Goal: Task Accomplishment & Management: Manage account settings

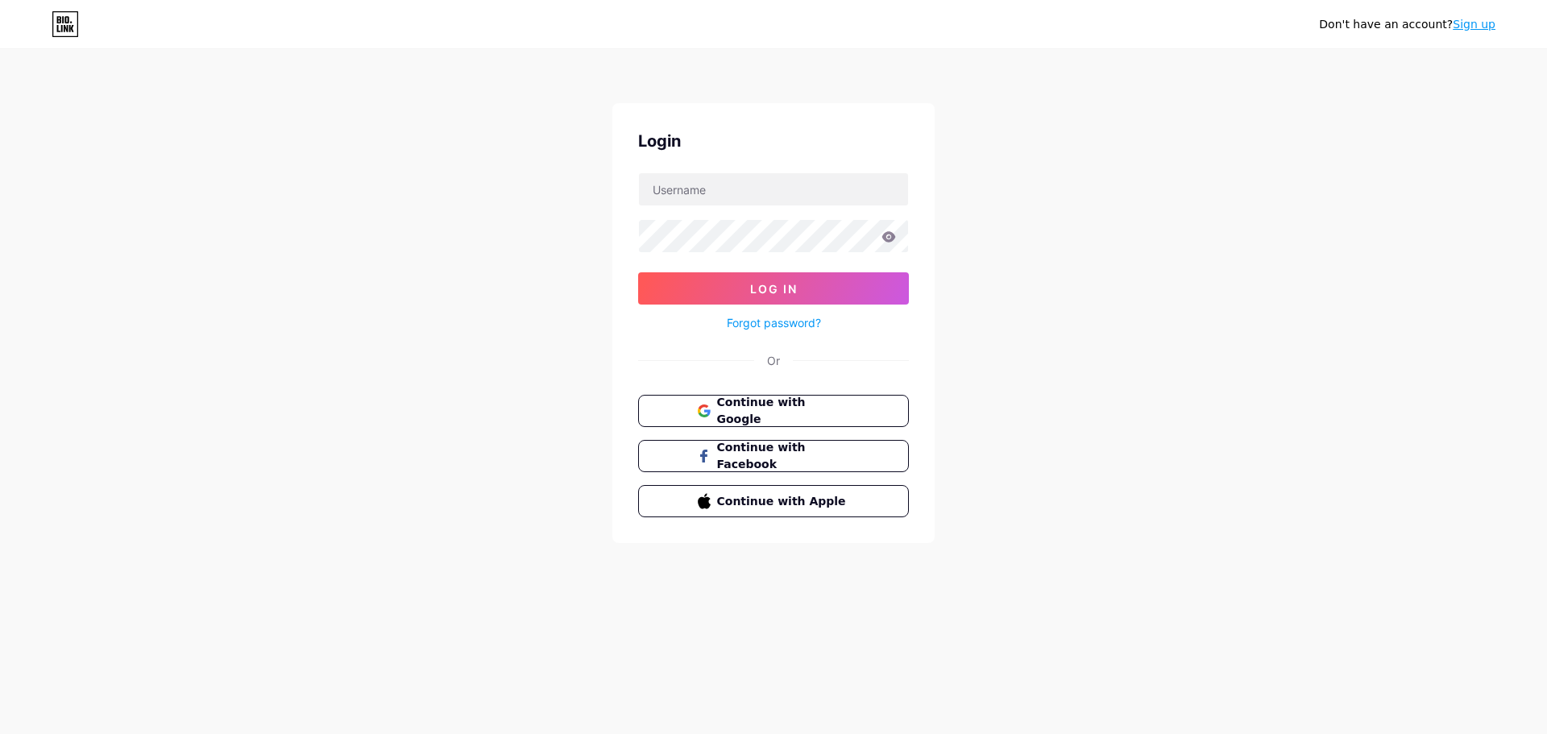
click at [741, 218] on form "Log In Forgot password?" at bounding box center [773, 252] width 271 height 160
click at [740, 201] on input "text" at bounding box center [773, 189] width 269 height 32
click at [747, 199] on input "text" at bounding box center [773, 189] width 269 height 32
type input "[EMAIL_ADDRESS][DOMAIN_NAME]"
click at [799, 404] on span "Continue with Google" at bounding box center [783, 411] width 135 height 35
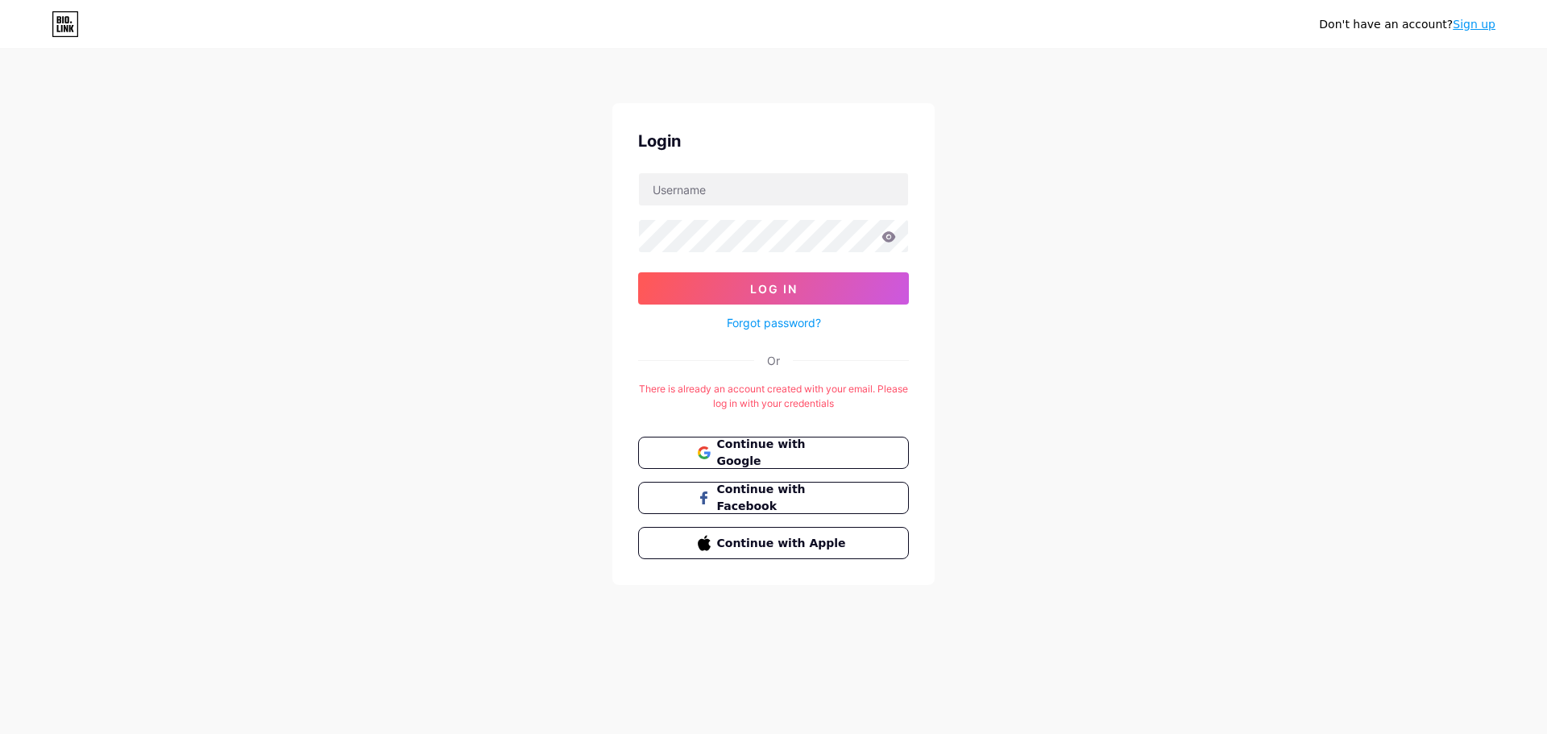
click at [234, 302] on div "Don't have an account? Sign up Login Log In Forgot password? Or There is alread…" at bounding box center [773, 318] width 1547 height 637
click at [719, 191] on input "text" at bounding box center [773, 189] width 269 height 32
type input "torkelive@gmail.com"
click at [770, 284] on span "Log In" at bounding box center [774, 289] width 48 height 14
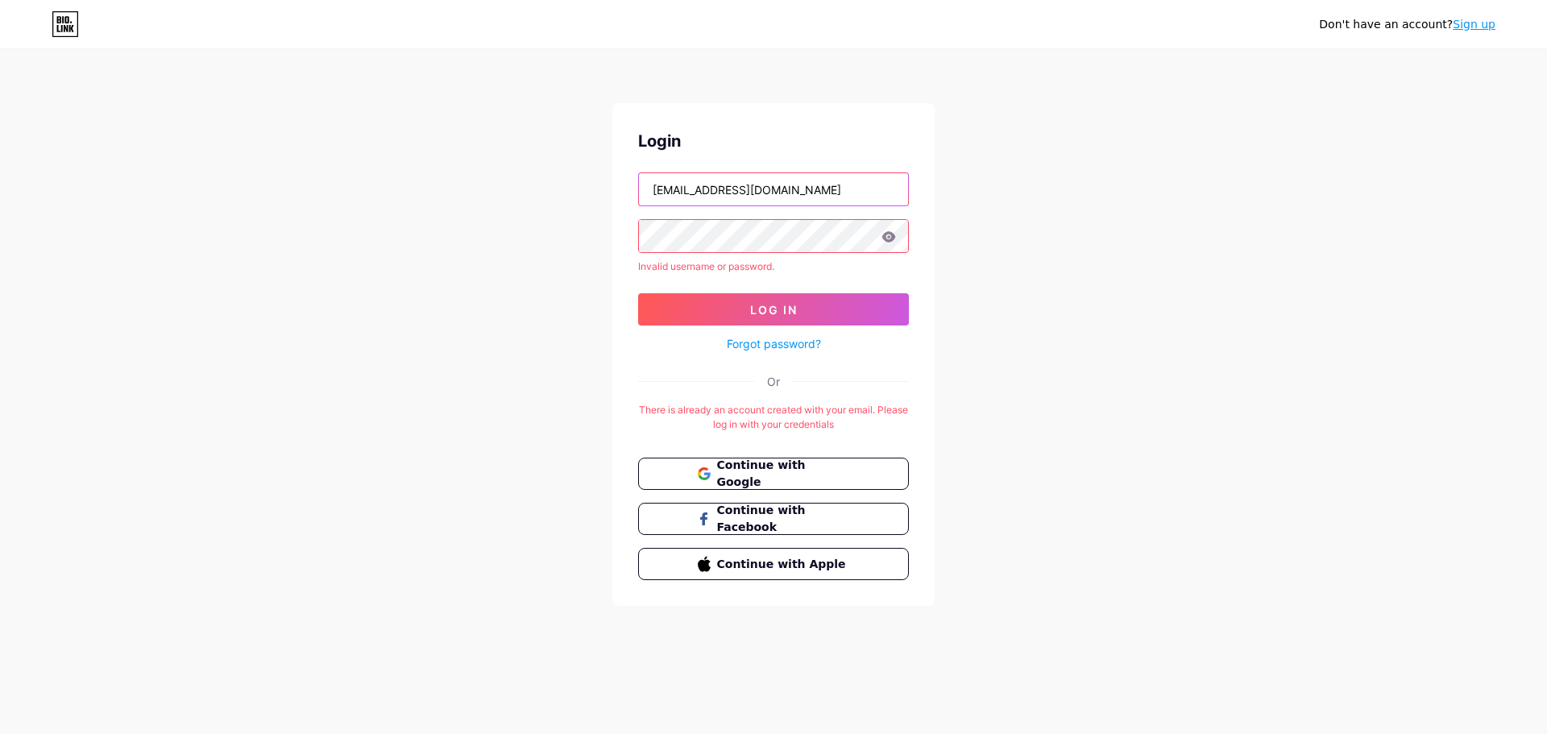
drag, startPoint x: 795, startPoint y: 188, endPoint x: 607, endPoint y: 186, distance: 187.8
click at [607, 186] on div "Don't have an account? Sign up Login torkelive@gmail.com Invalid username or pa…" at bounding box center [773, 329] width 1547 height 658
drag, startPoint x: 631, startPoint y: 181, endPoint x: 599, endPoint y: 181, distance: 32.2
click at [599, 181] on div "Don't have an account? Sign up Login torkelive@gmail.com Invalid username or pa…" at bounding box center [773, 329] width 1547 height 658
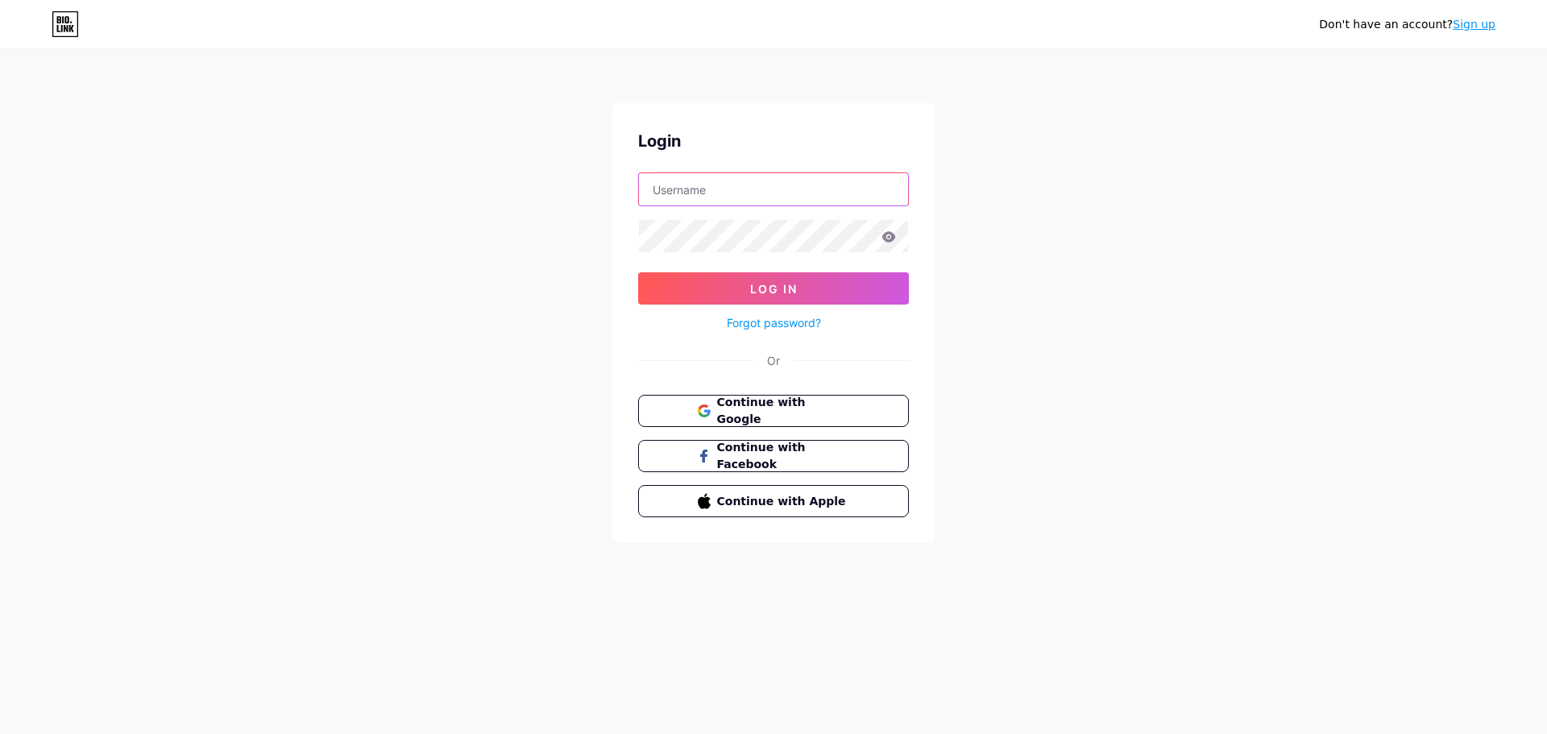
click at [707, 185] on input "text" at bounding box center [773, 189] width 269 height 32
click at [750, 289] on span "Log In" at bounding box center [774, 289] width 48 height 14
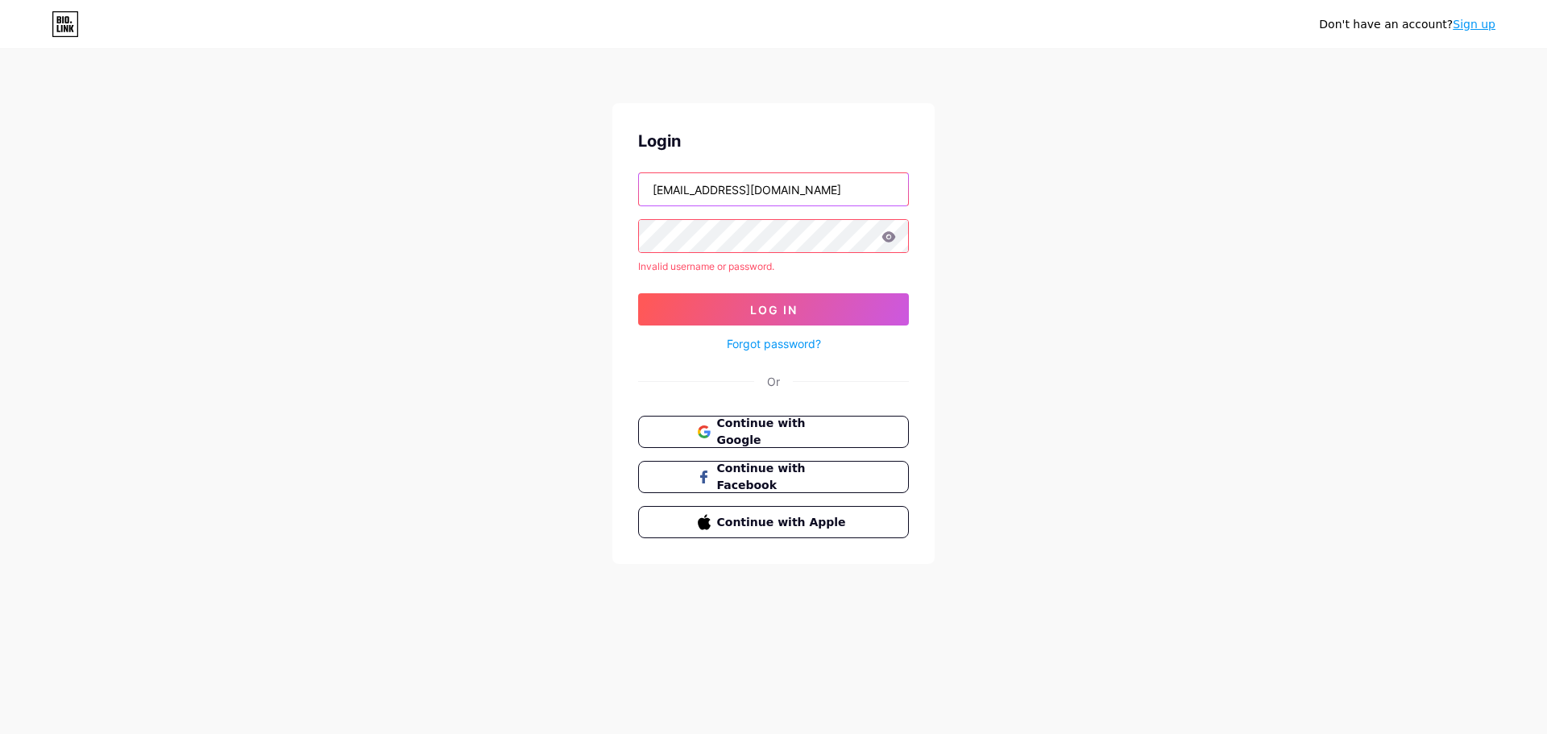
click at [779, 189] on input "[EMAIL_ADDRESS][DOMAIN_NAME]" at bounding box center [773, 189] width 269 height 32
click at [894, 241] on icon at bounding box center [889, 236] width 15 height 11
click at [890, 236] on icon at bounding box center [889, 236] width 14 height 10
click at [883, 236] on icon at bounding box center [889, 236] width 14 height 10
click at [595, 253] on div "Don't have an account? Sign up Login torkelive@gmail.com Invalid username or pa…" at bounding box center [773, 308] width 1547 height 616
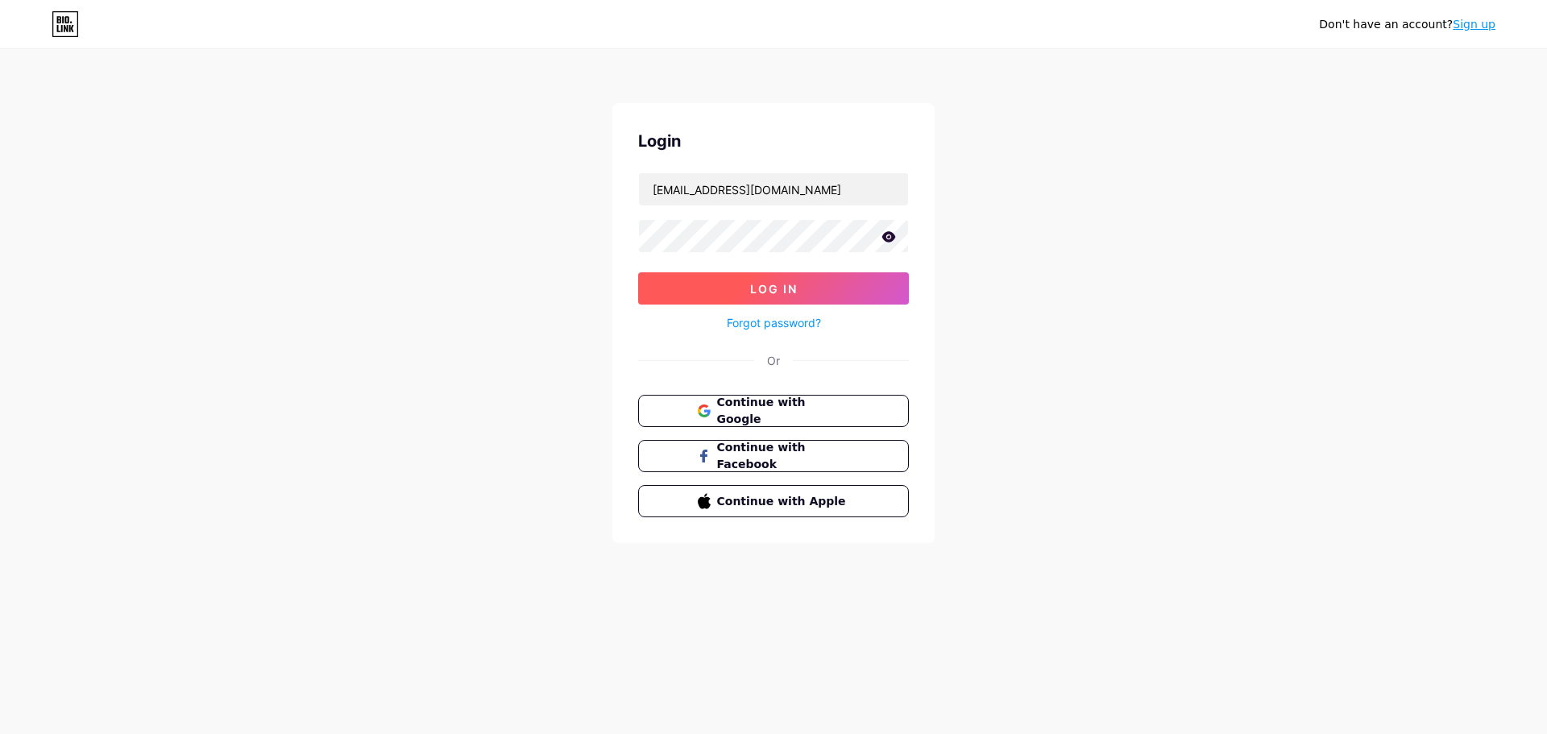
click at [789, 284] on span "Log In" at bounding box center [774, 289] width 48 height 14
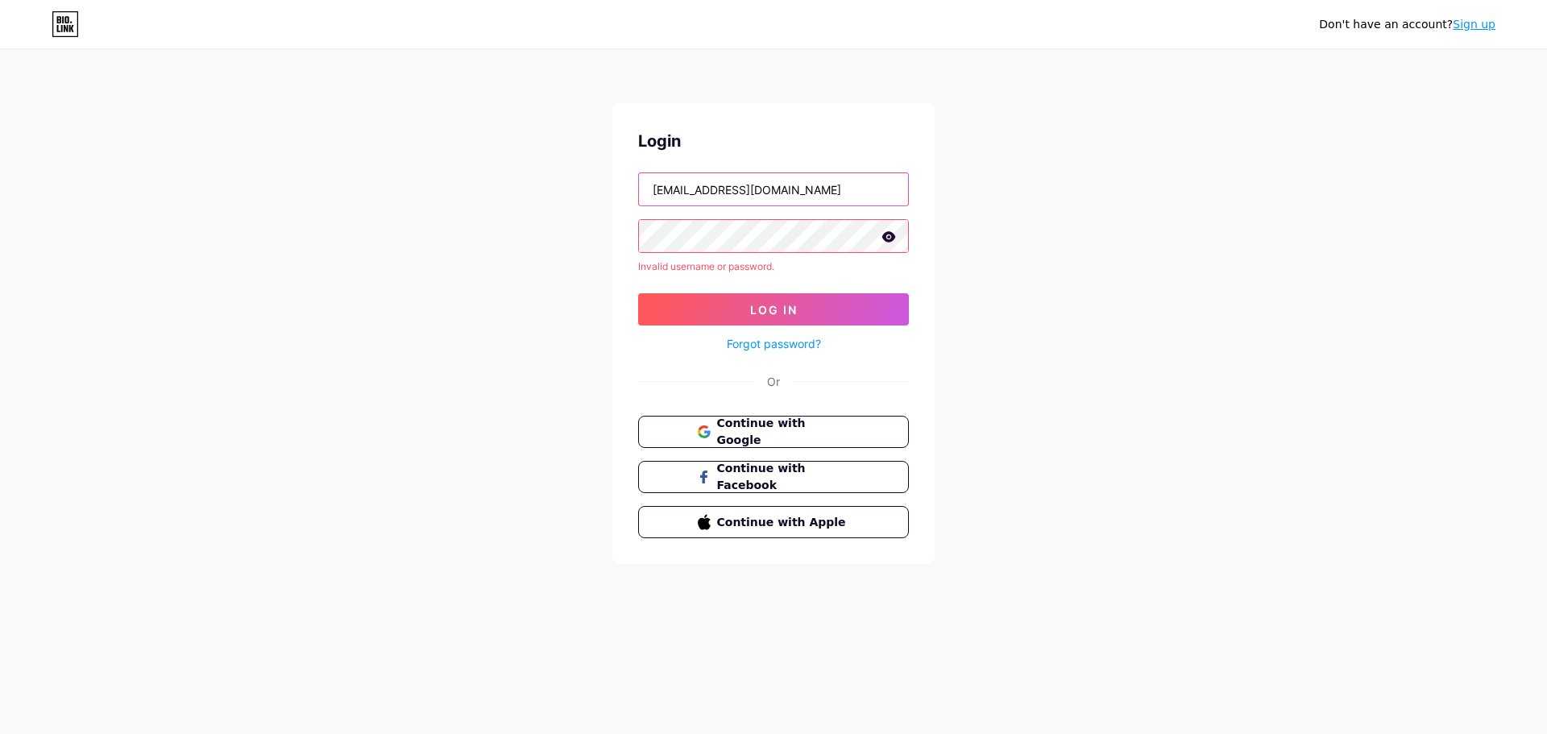
click at [796, 183] on input "[EMAIL_ADDRESS][DOMAIN_NAME]" at bounding box center [773, 189] width 269 height 32
drag, startPoint x: 820, startPoint y: 185, endPoint x: 519, endPoint y: 185, distance: 300.6
click at [519, 185] on div "Don't have an account? Sign up Login torkelive@gmail.com Invalid username or pa…" at bounding box center [773, 308] width 1547 height 616
type input "Torkeh_"
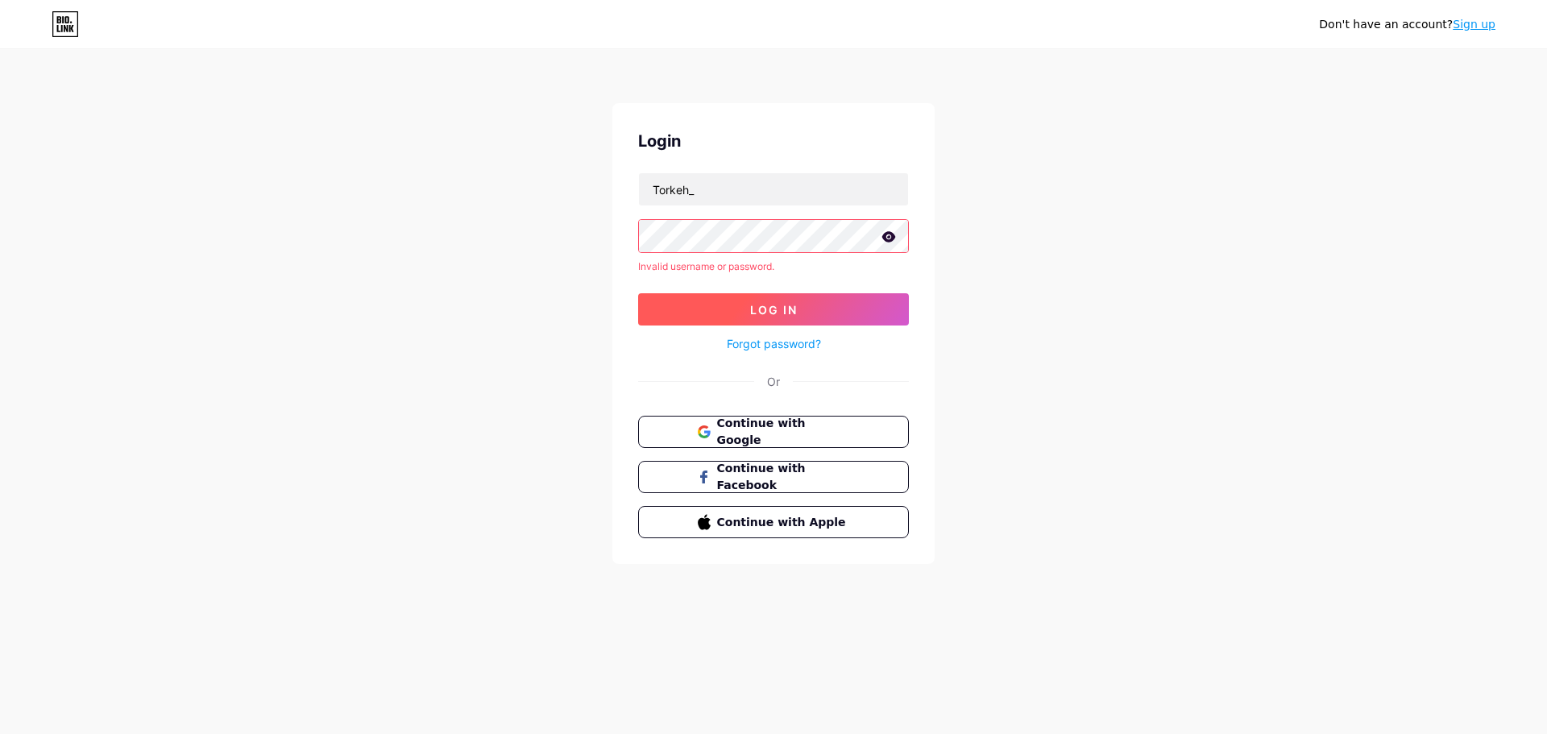
click at [845, 302] on button "Log In" at bounding box center [773, 309] width 271 height 32
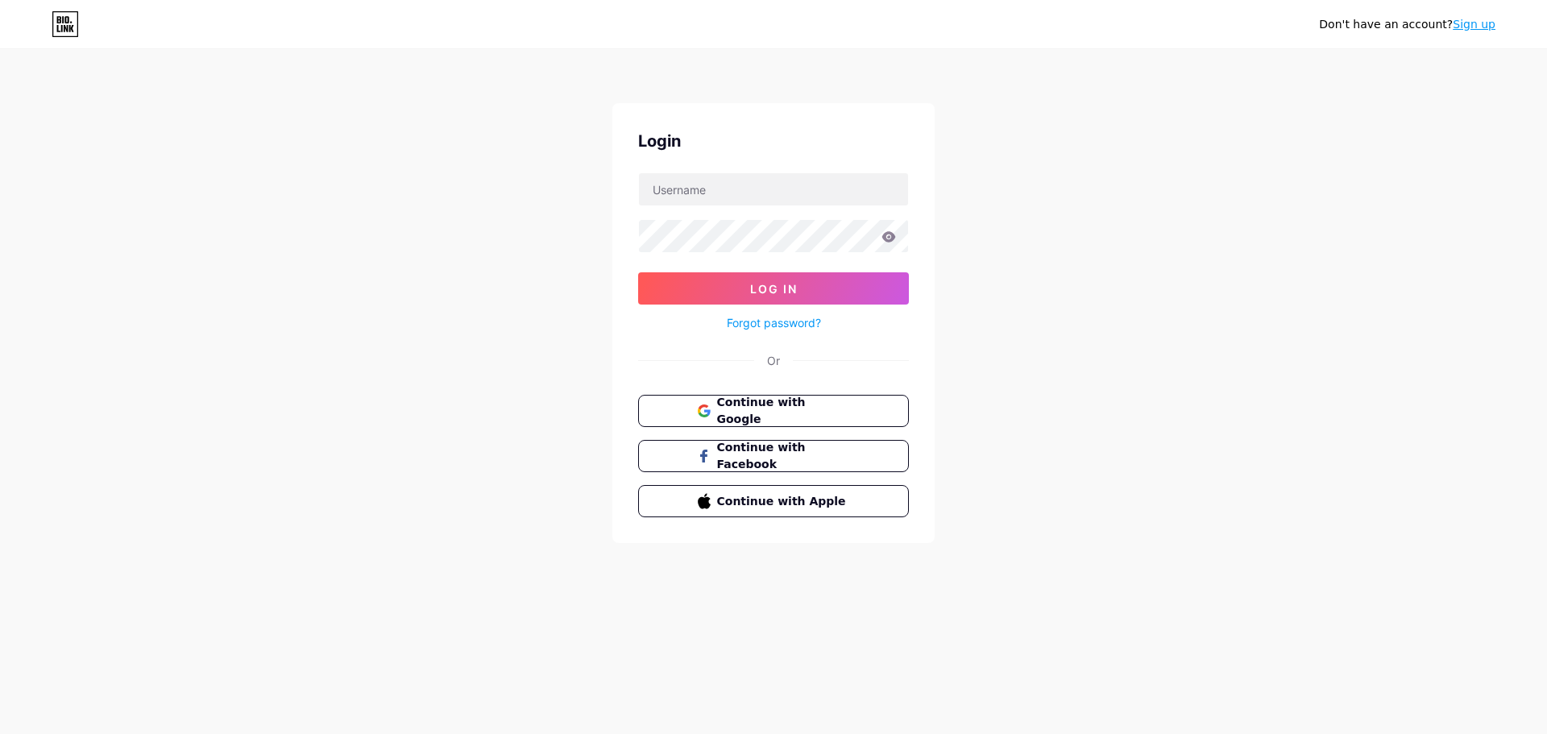
click at [785, 325] on link "Forgot password?" at bounding box center [774, 322] width 94 height 17
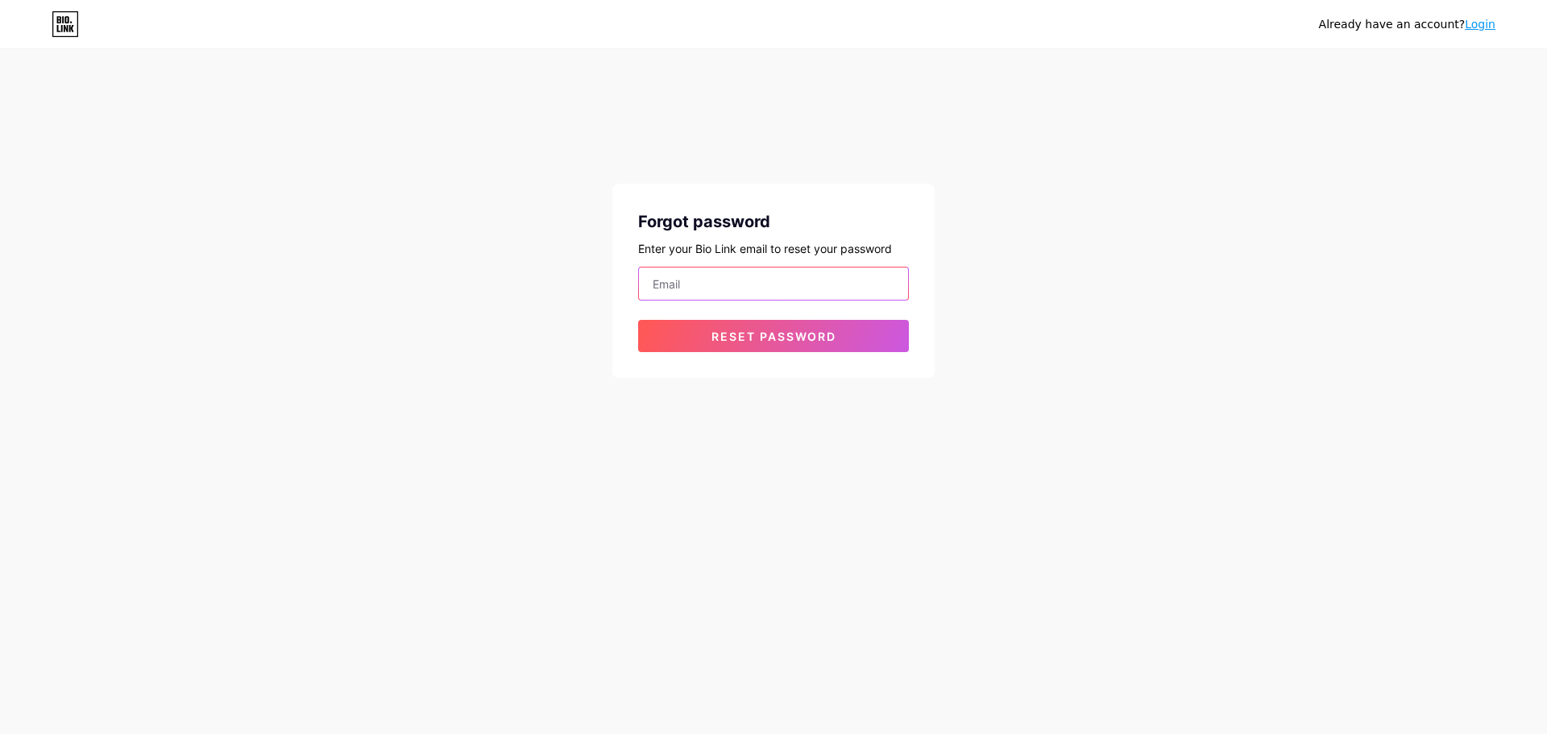
click at [769, 284] on input "email" at bounding box center [773, 284] width 269 height 32
type input "[EMAIL_ADDRESS][DOMAIN_NAME]"
click at [788, 330] on span "Reset password" at bounding box center [774, 337] width 125 height 14
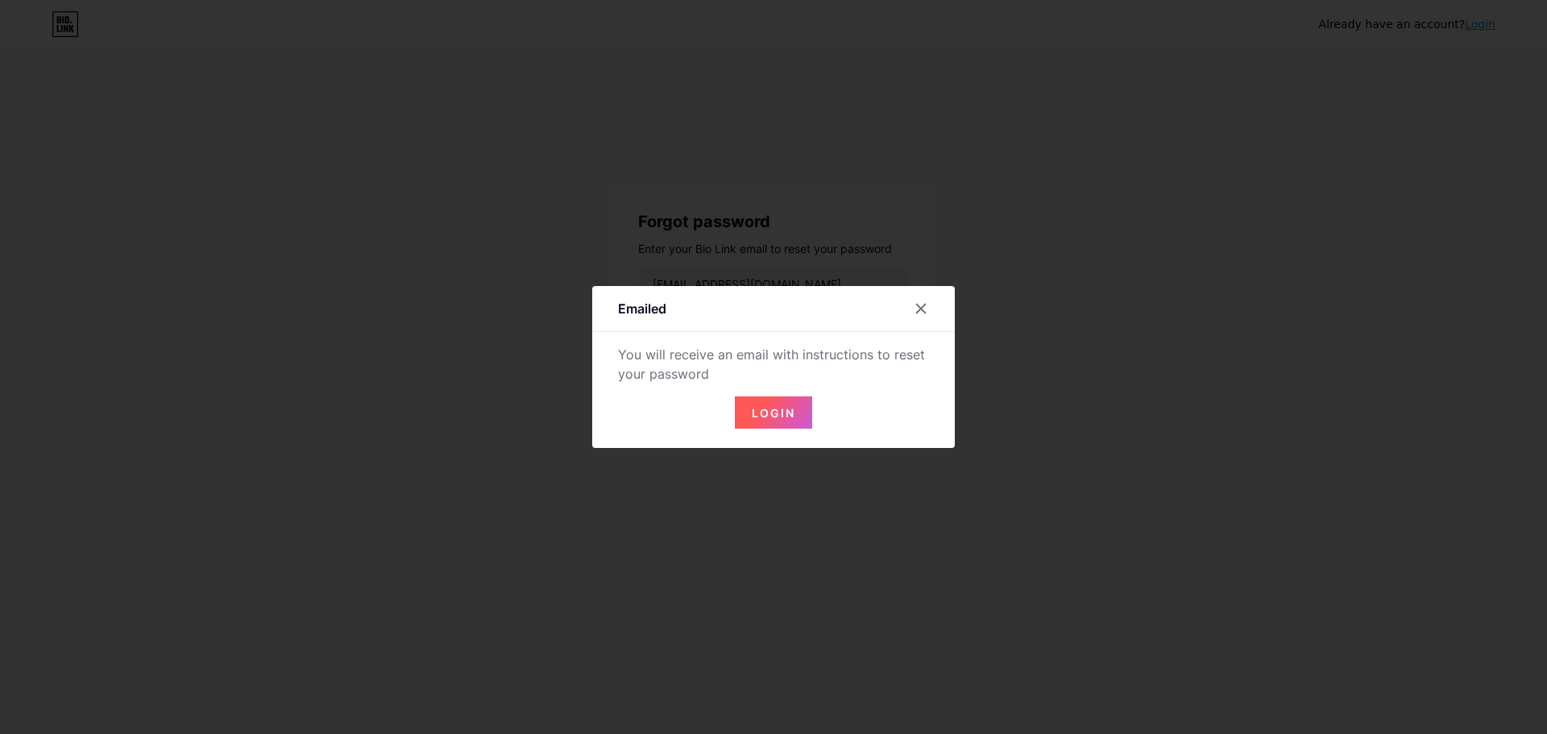
click at [767, 400] on button "Login" at bounding box center [773, 413] width 77 height 32
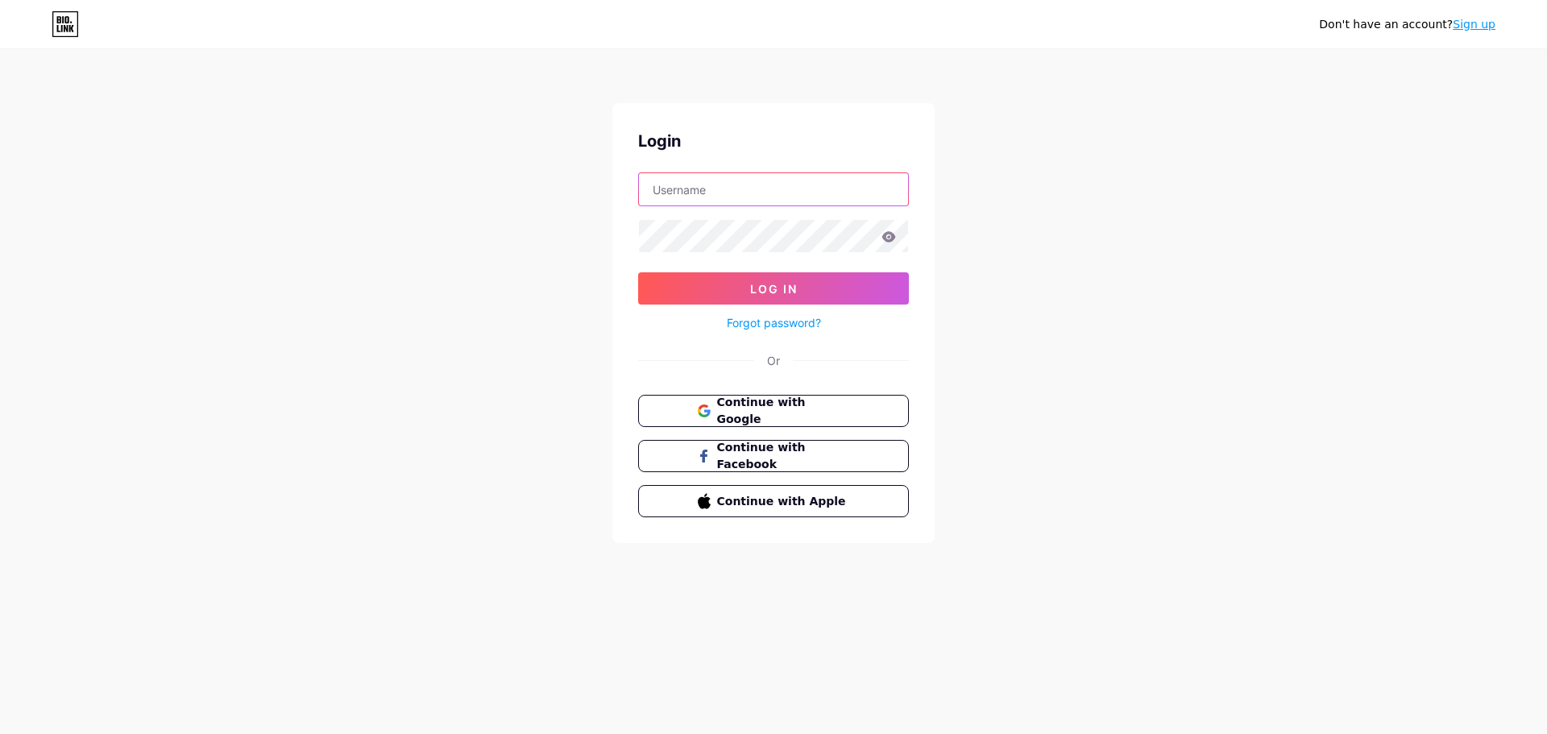
click at [749, 197] on input "text" at bounding box center [773, 189] width 269 height 32
type input "[EMAIL_ADDRESS][DOMAIN_NAME]"
click at [737, 288] on button "Log In" at bounding box center [773, 288] width 271 height 32
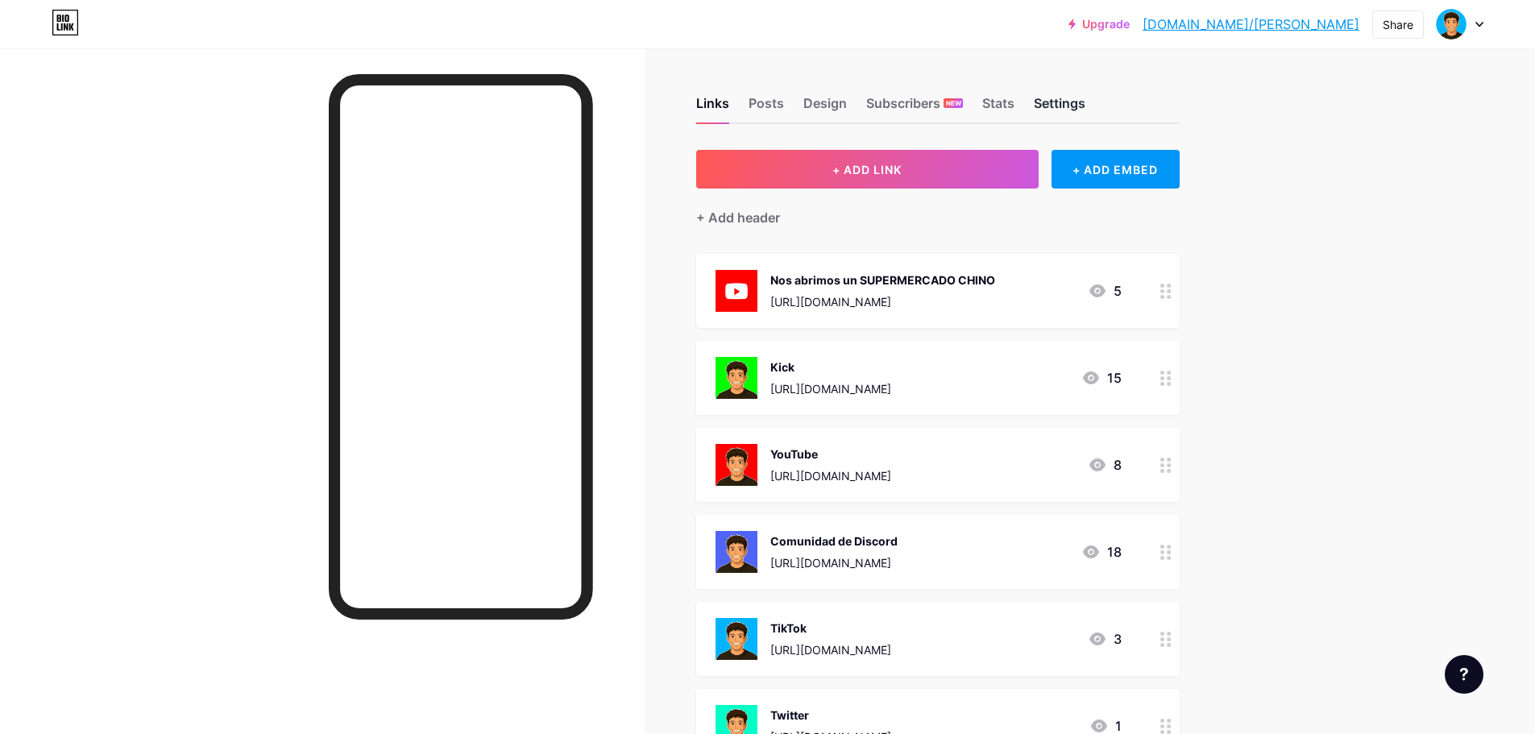
click at [1055, 102] on div "Settings" at bounding box center [1060, 107] width 52 height 29
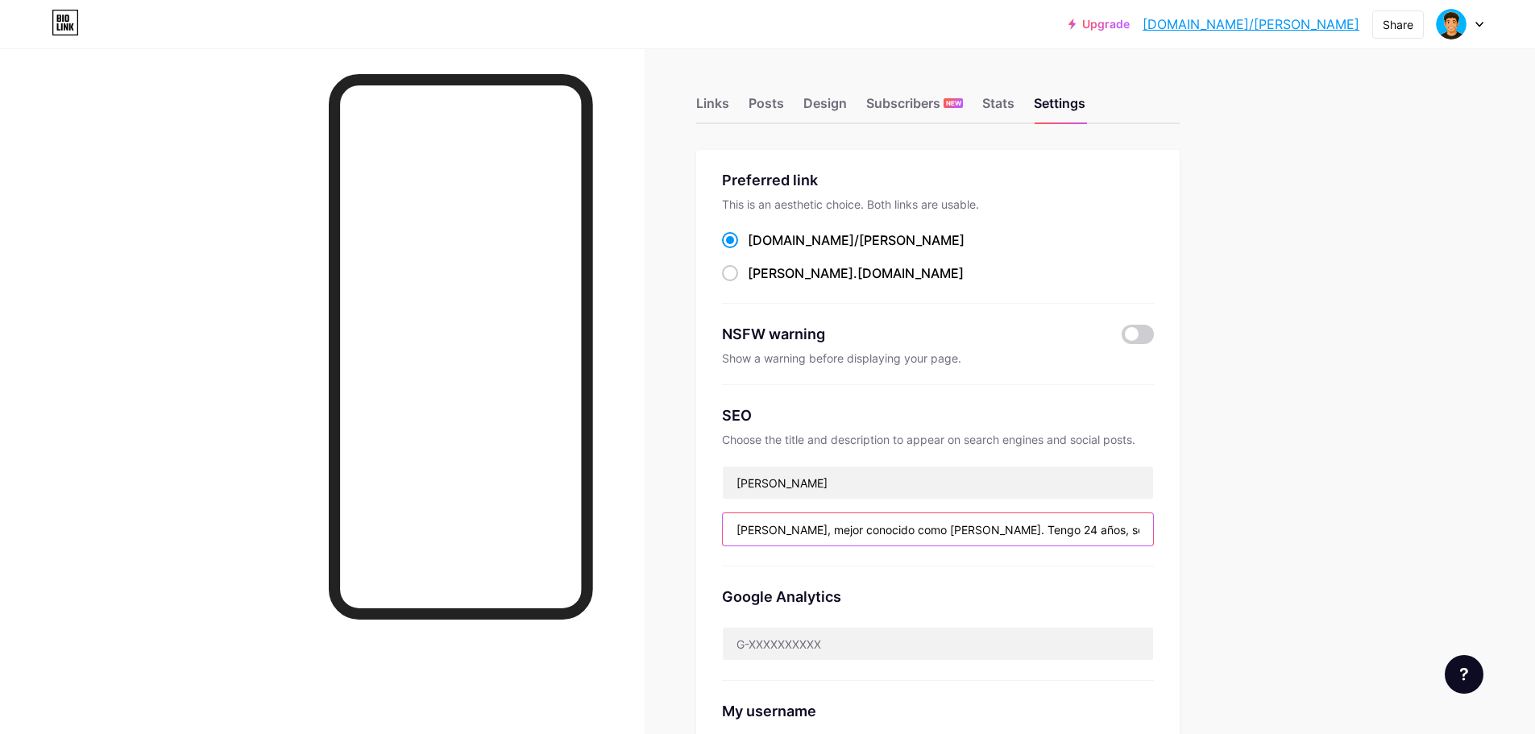
click at [774, 528] on input "Soy Thiago, mejor conocido como Torkeh. Tengo 24 años, soy diseñador de Imagen …" at bounding box center [938, 529] width 430 height 32
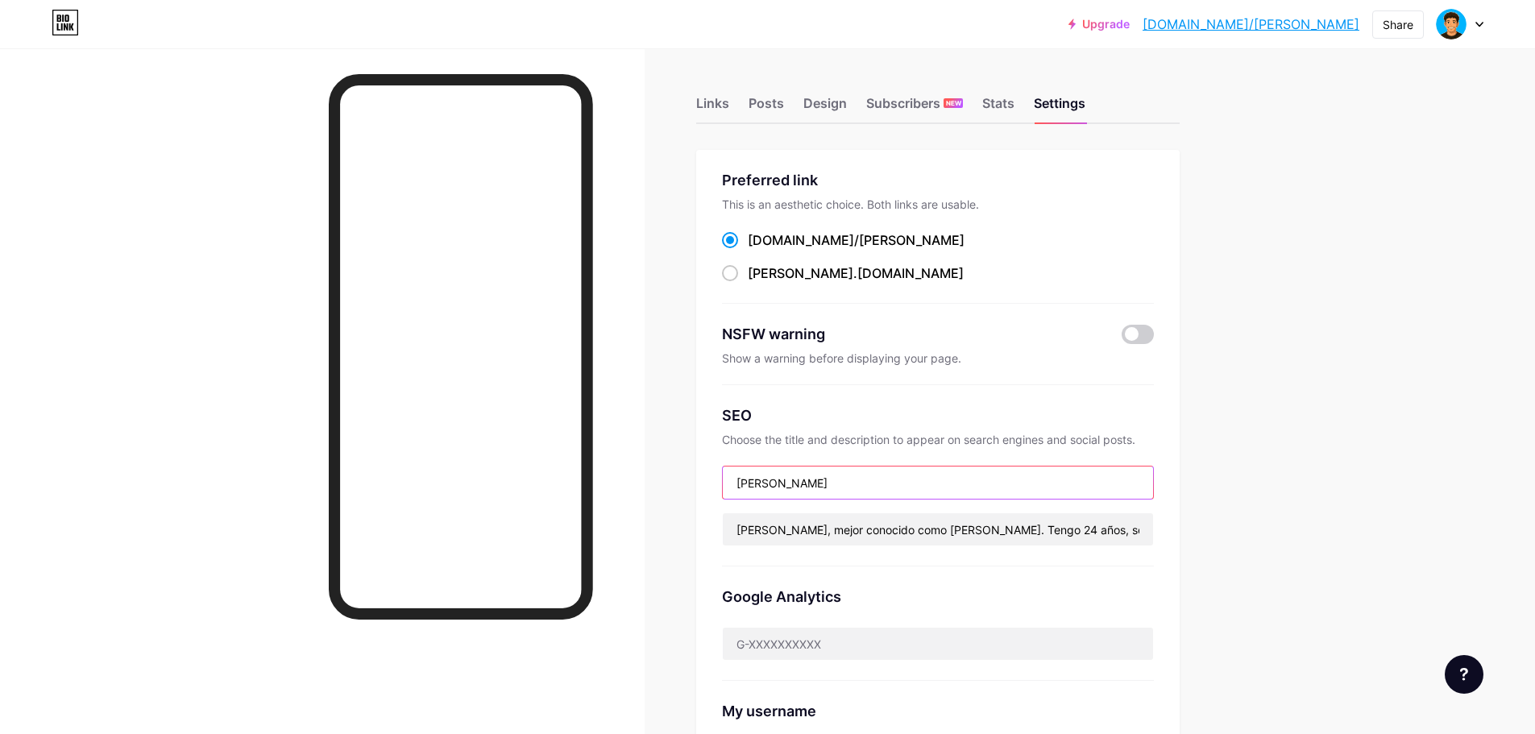
click at [828, 488] on input "[PERSON_NAME]" at bounding box center [938, 483] width 430 height 32
click at [1086, 422] on div "SEO" at bounding box center [938, 416] width 432 height 22
click at [1011, 110] on div "Stats" at bounding box center [998, 107] width 32 height 29
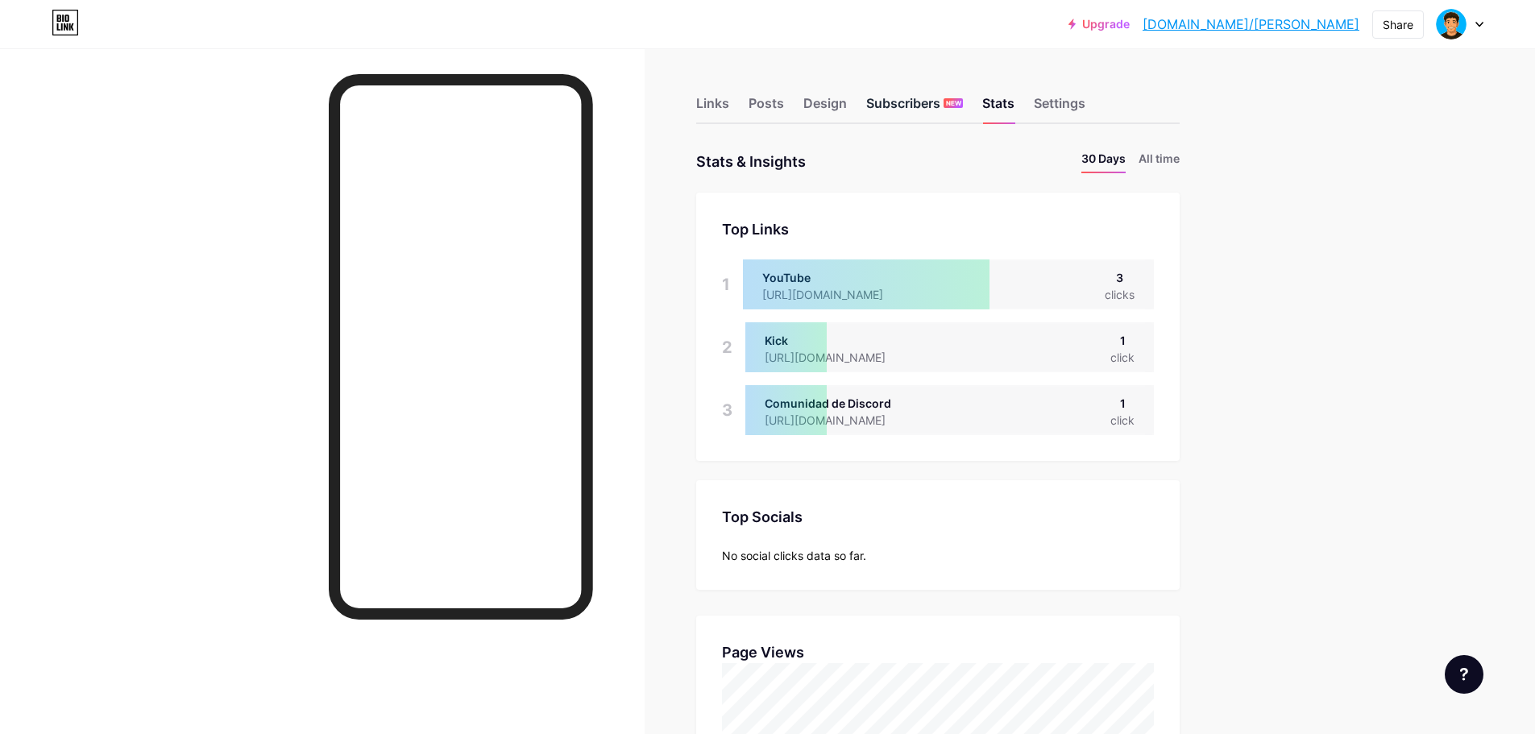
click at [899, 107] on div "Subscribers NEW" at bounding box center [914, 107] width 97 height 29
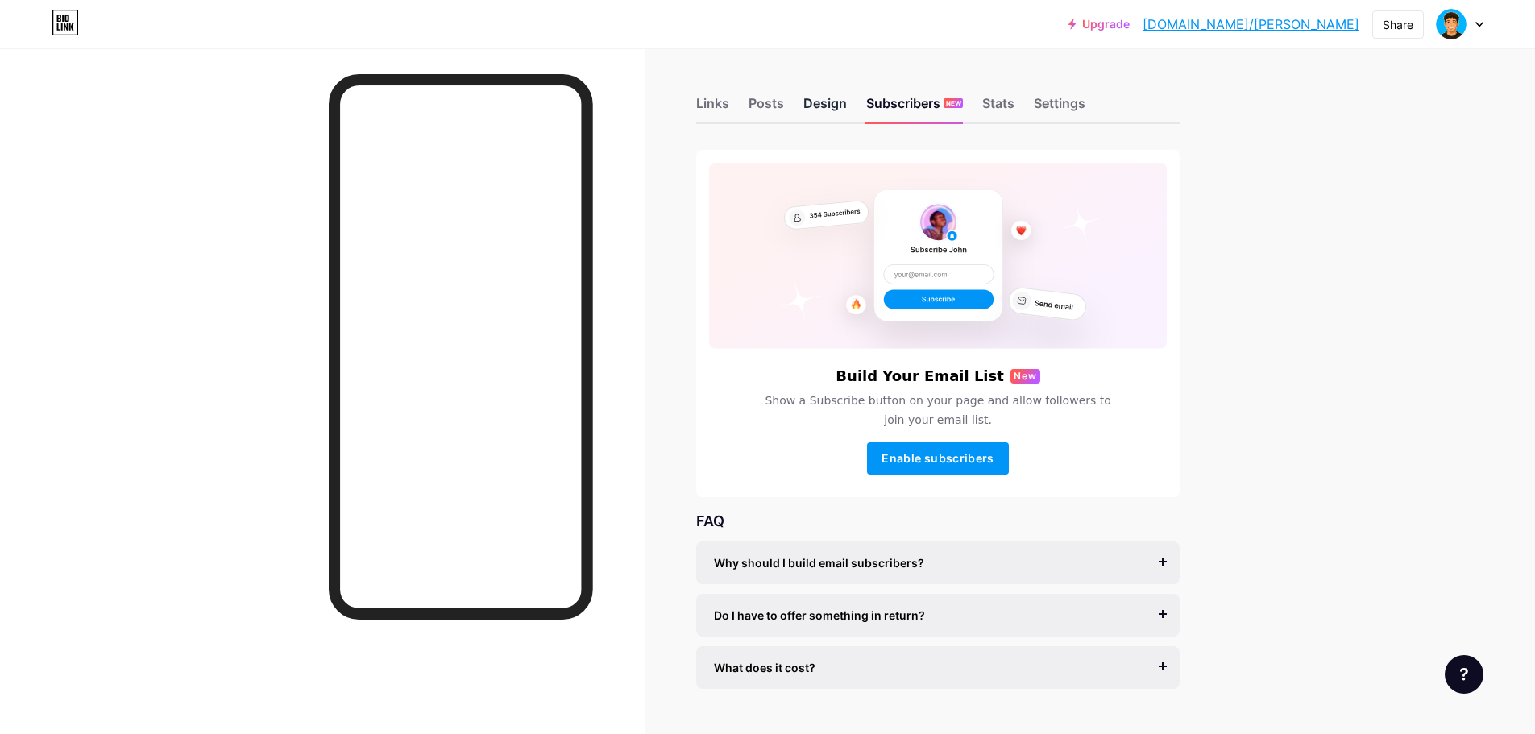
click at [823, 101] on div "Design" at bounding box center [825, 107] width 44 height 29
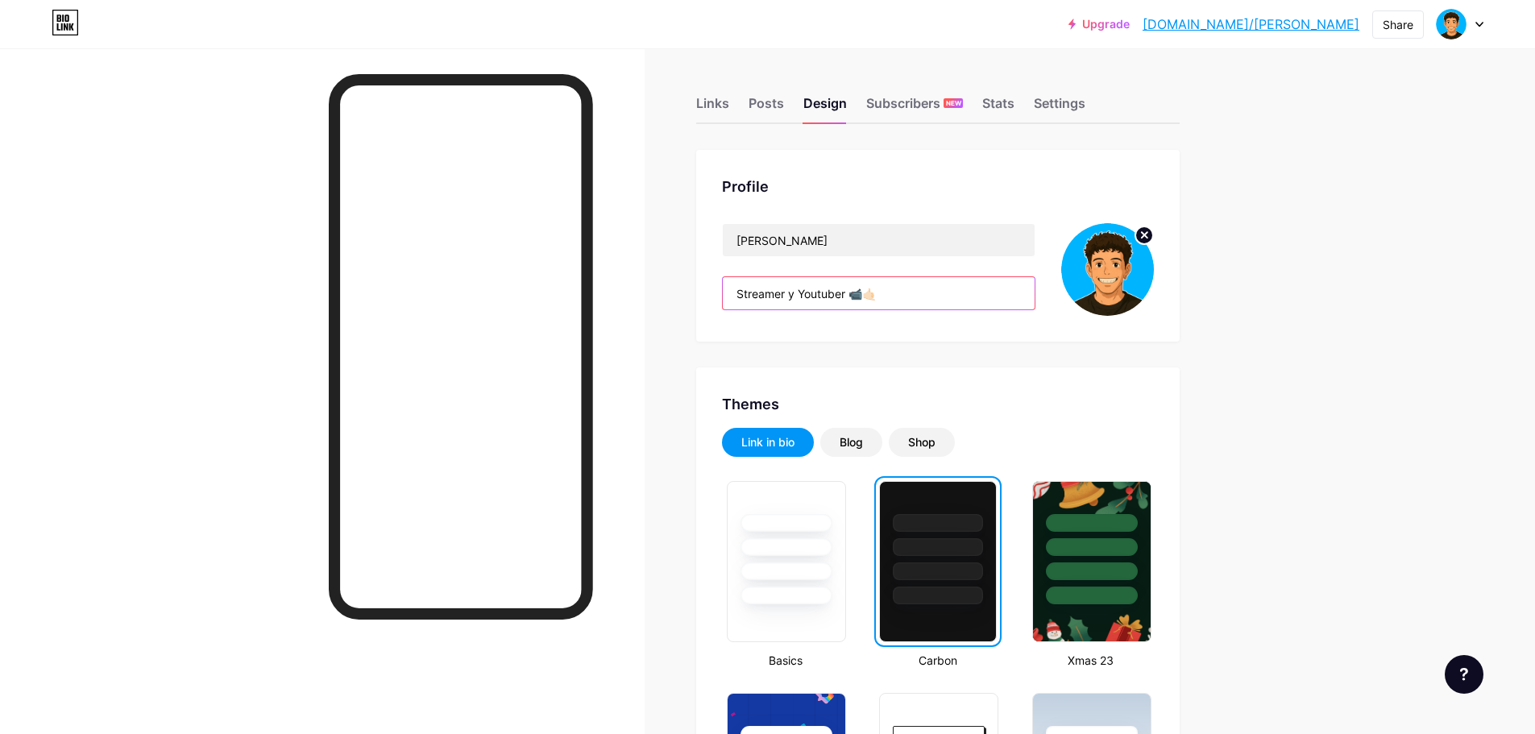
drag, startPoint x: 873, startPoint y: 302, endPoint x: 721, endPoint y: 301, distance: 151.5
click at [721, 301] on div "Profile Torke Streamer y Youtuber 📹🤙🏻" at bounding box center [938, 246] width 484 height 192
click at [786, 300] on input "Streamer y Youtuber 📹🤙🏻" at bounding box center [879, 293] width 312 height 32
drag, startPoint x: 849, startPoint y: 293, endPoint x: 843, endPoint y: 288, distance: 8.6
click at [708, 292] on div "Profile Torke Streamer y Youtuber 📹🤙🏻" at bounding box center [938, 246] width 484 height 192
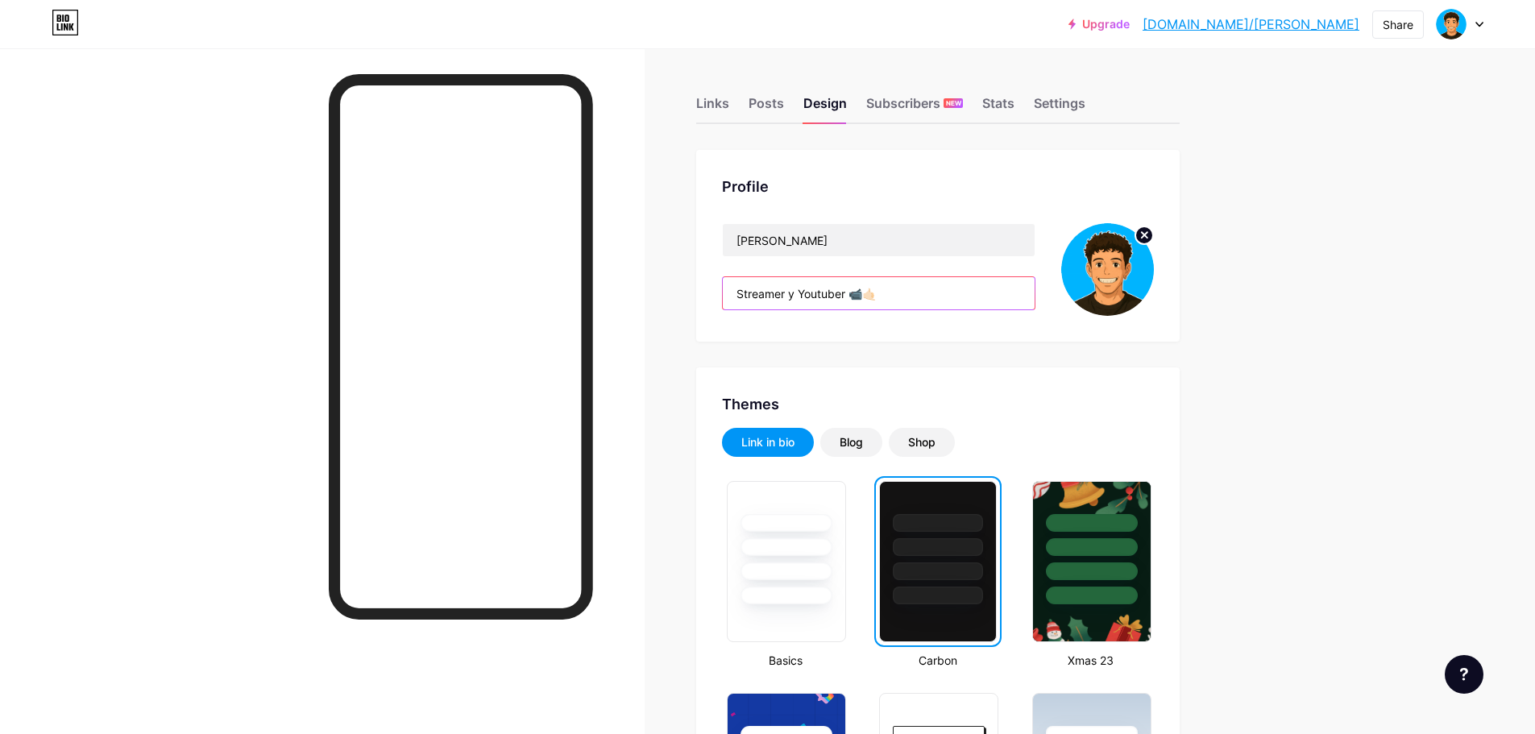
drag, startPoint x: 851, startPoint y: 288, endPoint x: 650, endPoint y: 289, distance: 200.7
click at [855, 289] on input "Streamer y Youtuber 📹🤙🏻" at bounding box center [879, 293] width 312 height 32
paste input "Streams de Lunes a Viernes 00:30hs 🇦🇷"
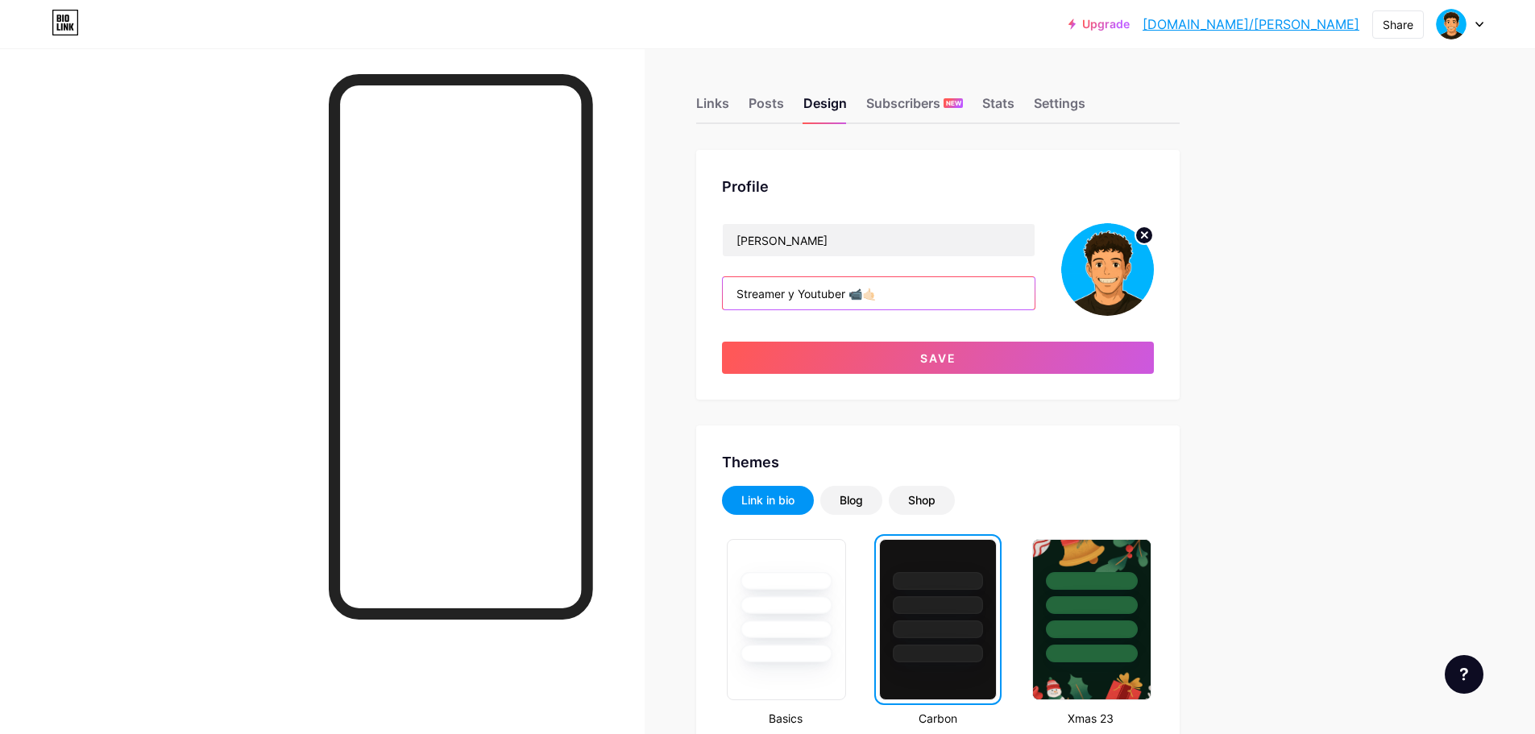
drag, startPoint x: 745, startPoint y: 293, endPoint x: 849, endPoint y: 293, distance: 104.0
click at [849, 293] on input "Streamer y Youtuber 📹🤙🏻" at bounding box center [879, 293] width 312 height 32
click at [851, 293] on input "Streamer y Youtuber 📹🤙🏻" at bounding box center [879, 293] width 312 height 32
drag, startPoint x: 854, startPoint y: 292, endPoint x: 682, endPoint y: 297, distance: 172.5
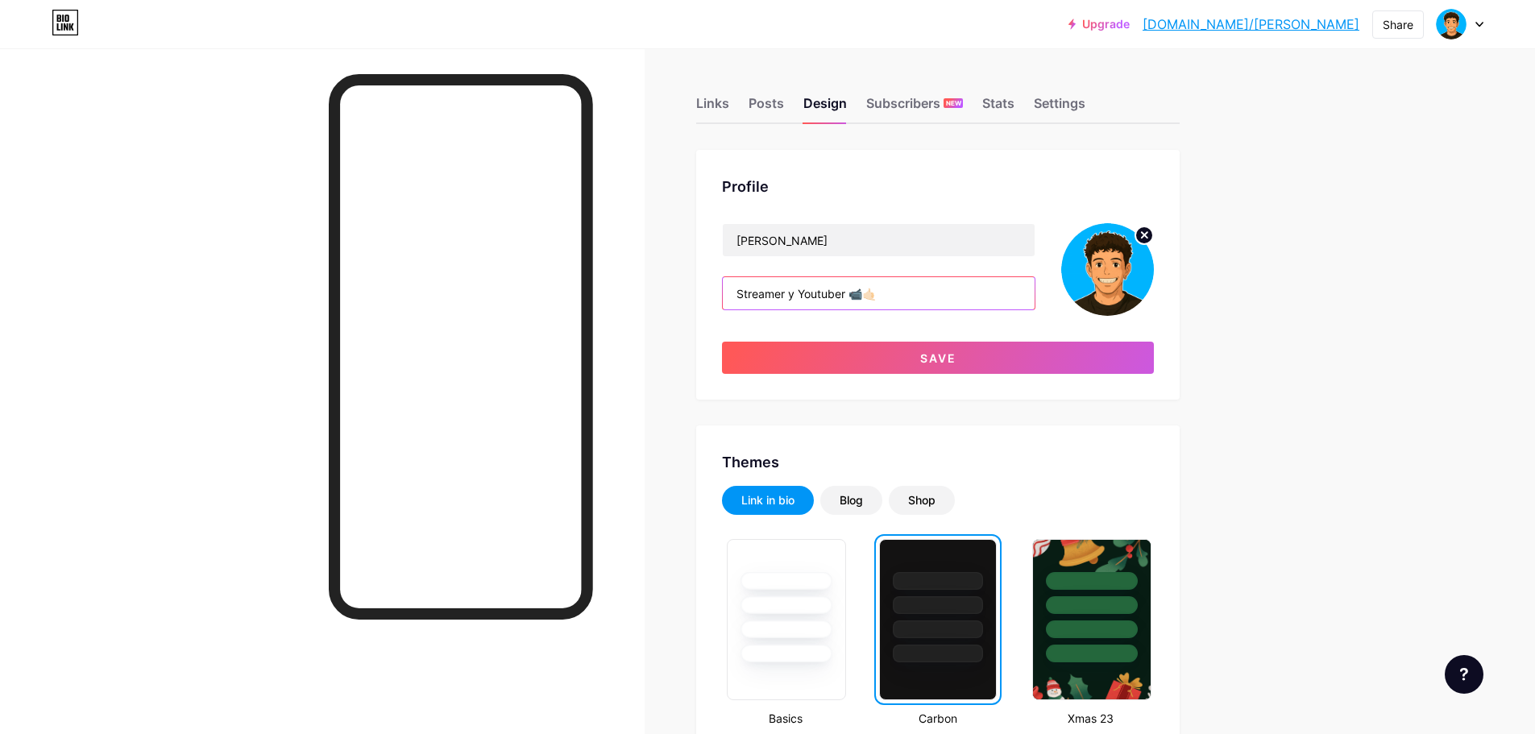
paste input "s de Lunes a Viernes 00:30hs 🇦🇷"
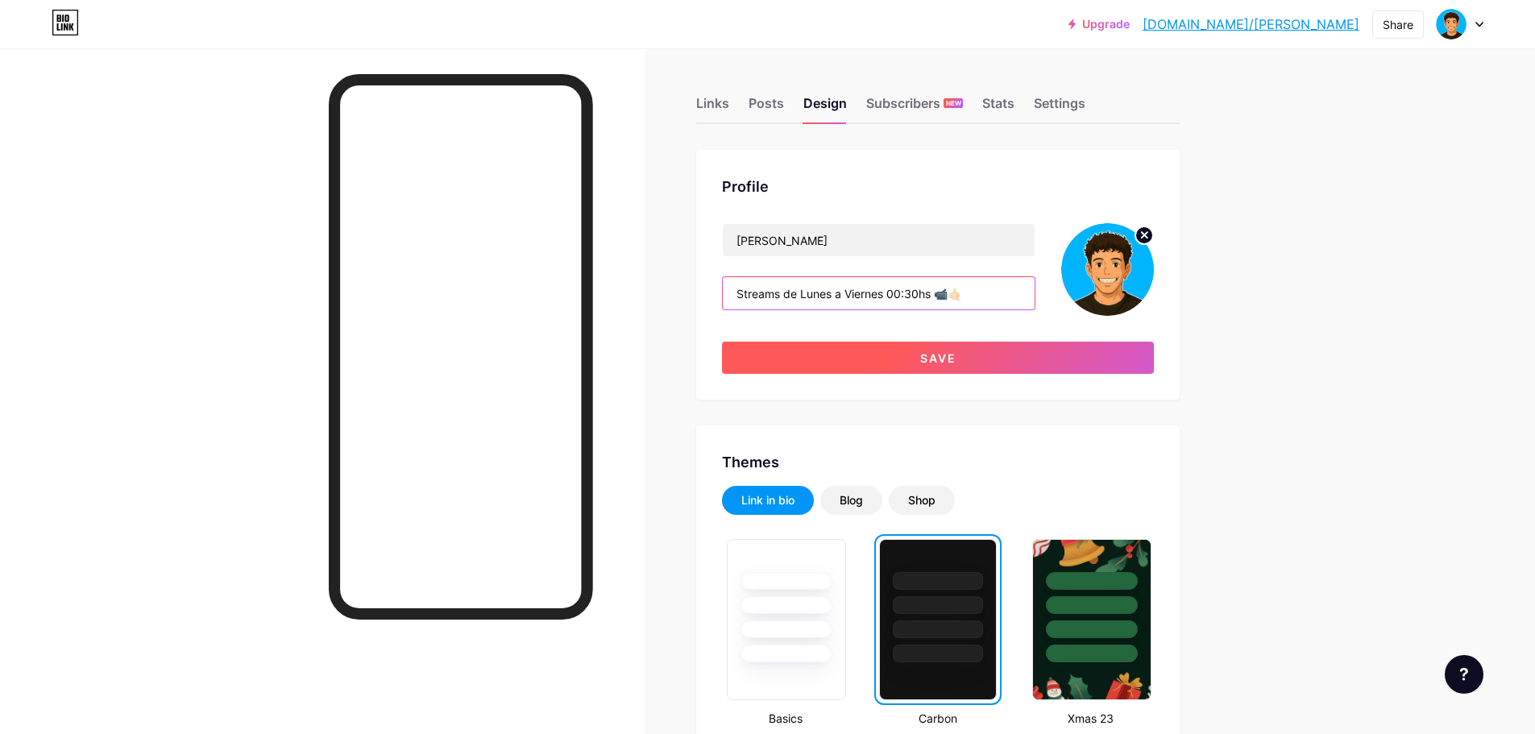
type input "Streams de Lunes a Viernes 00:30hs 📹🤙🏻"
click at [990, 356] on button "Save" at bounding box center [938, 358] width 432 height 32
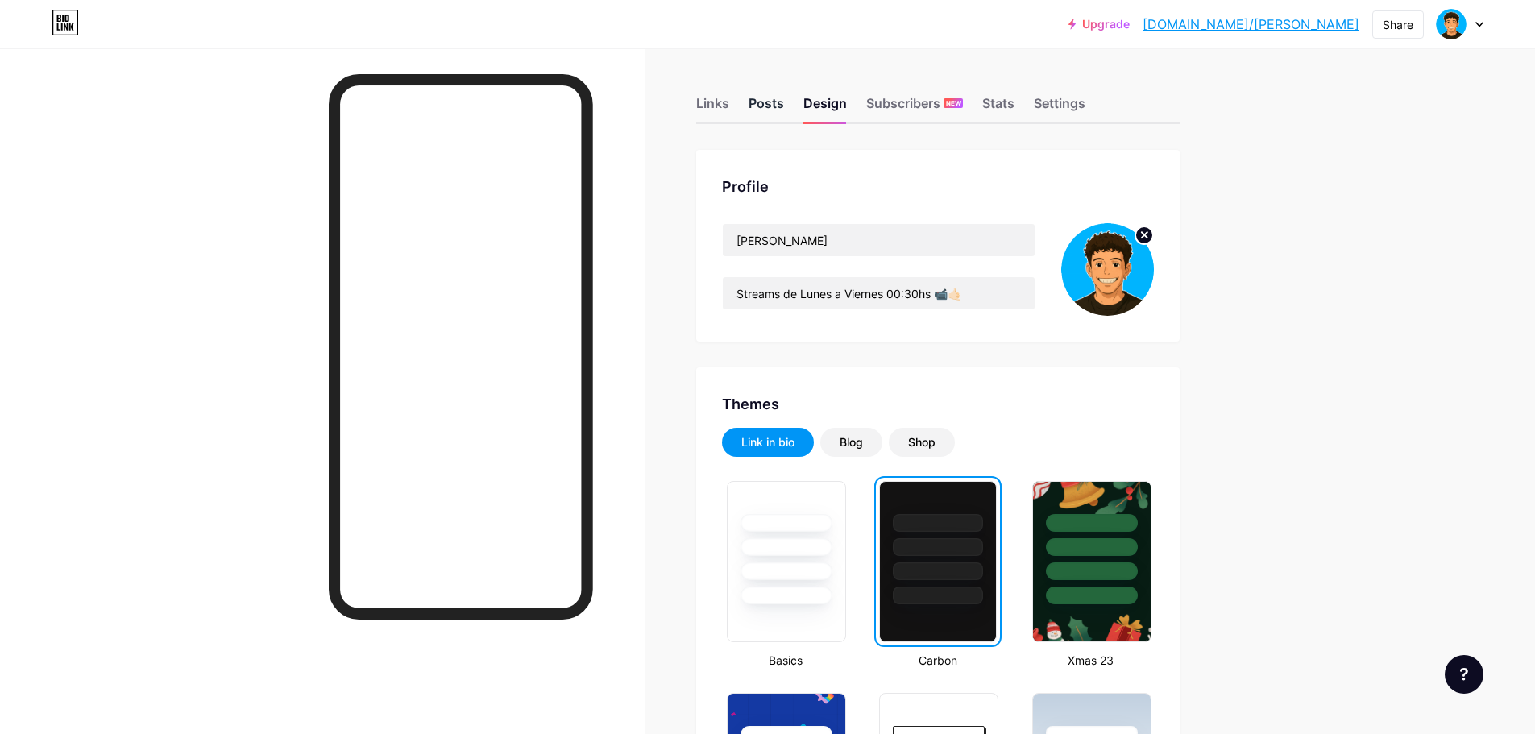
click at [774, 99] on div "Posts" at bounding box center [766, 107] width 35 height 29
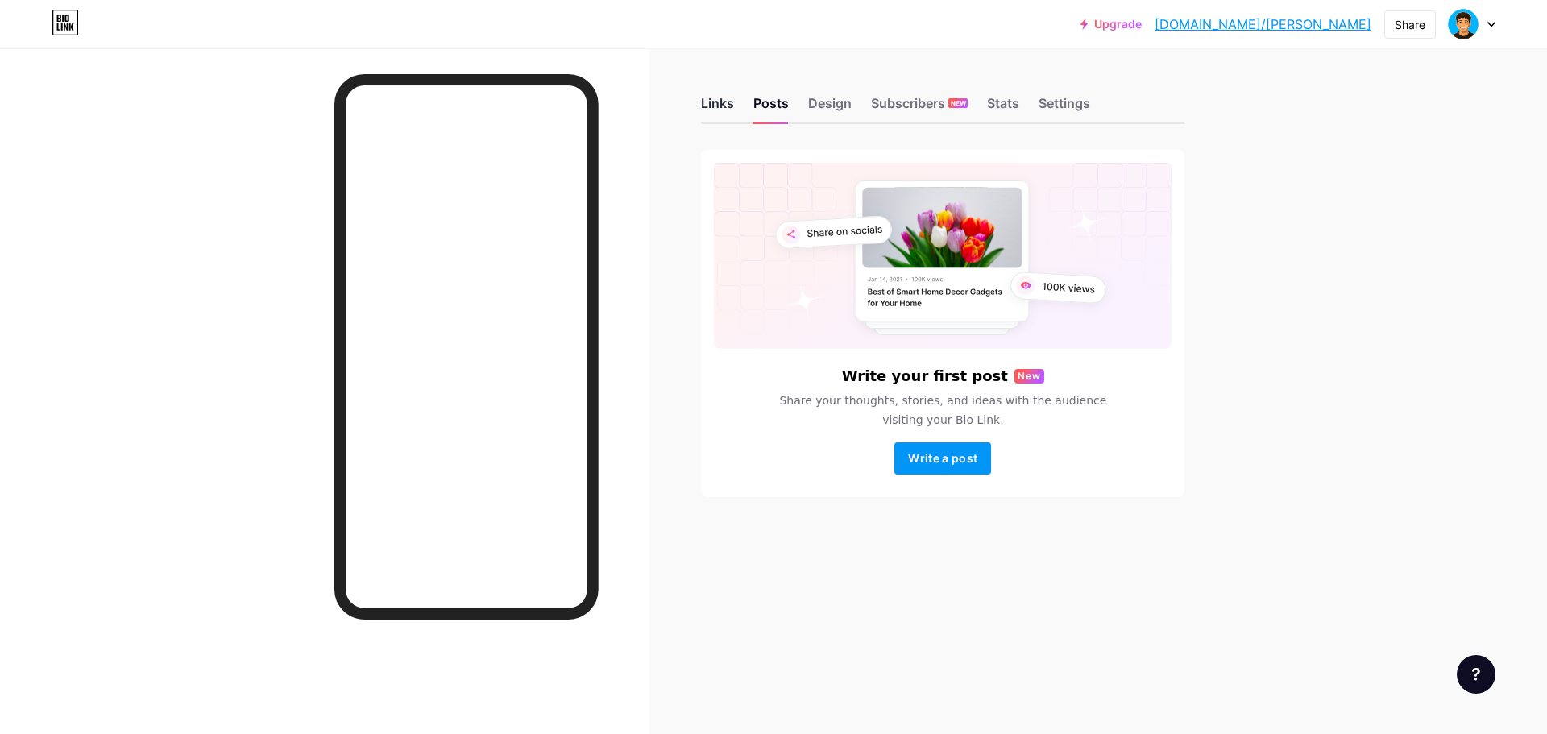
click at [728, 99] on div "Links" at bounding box center [717, 107] width 33 height 29
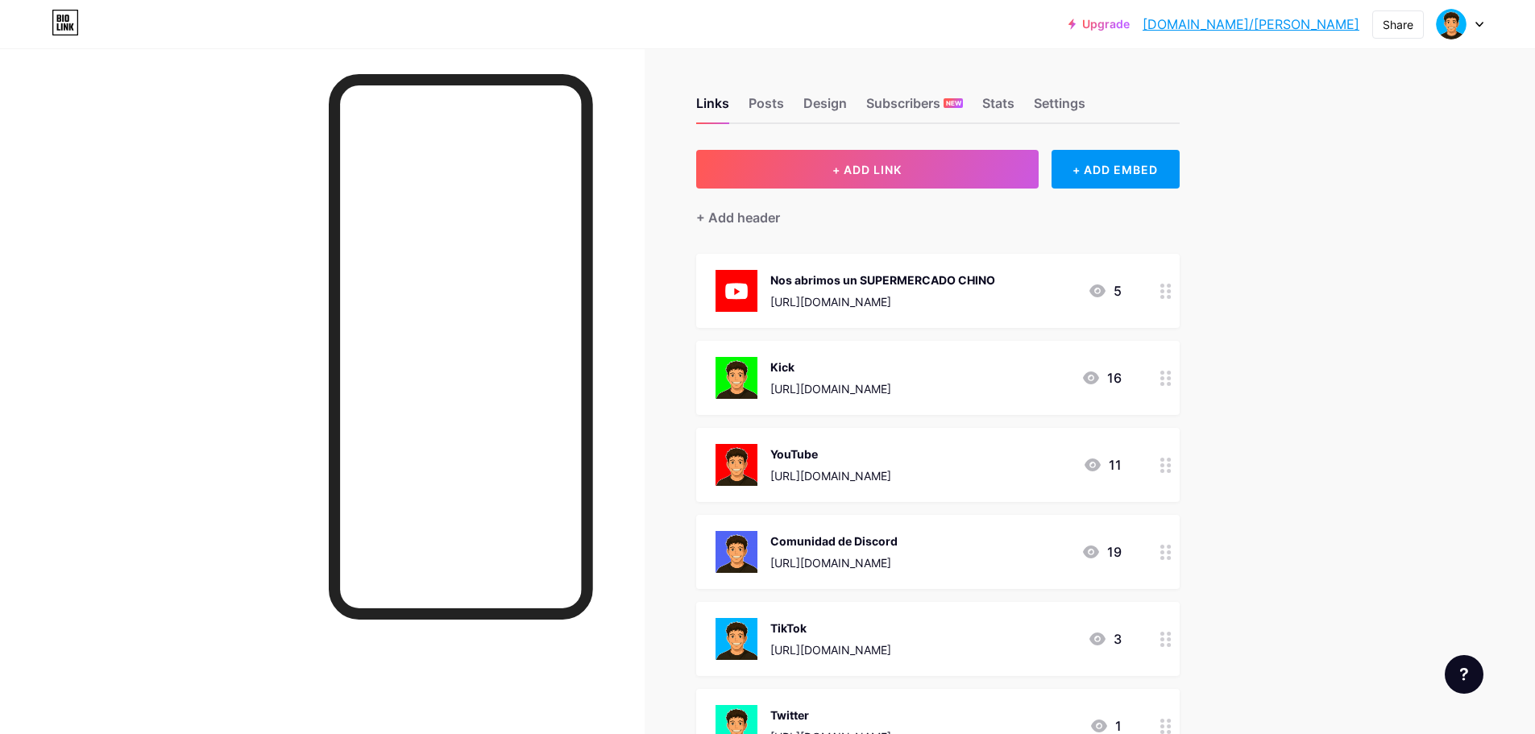
drag, startPoint x: 1144, startPoint y: 270, endPoint x: 1292, endPoint y: 313, distance: 154.5
click at [1277, 68] on div "Upgrade bio.link/torke bio.link/torke Share Switch accounts Torke bio.link/tork…" at bounding box center [767, 519] width 1535 height 1038
click at [1293, 317] on div "Upgrade bio.link/torke bio.link/torke Share Switch accounts Torke bio.link/tork…" at bounding box center [767, 519] width 1535 height 1038
drag, startPoint x: 1002, startPoint y: 312, endPoint x: 1212, endPoint y: 288, distance: 211.7
click at [1044, 222] on div "+ ADD LINK + ADD EMBED + Add header Nos abrimos un SUPERMERCADO CHINO https://y…" at bounding box center [938, 554] width 484 height 808
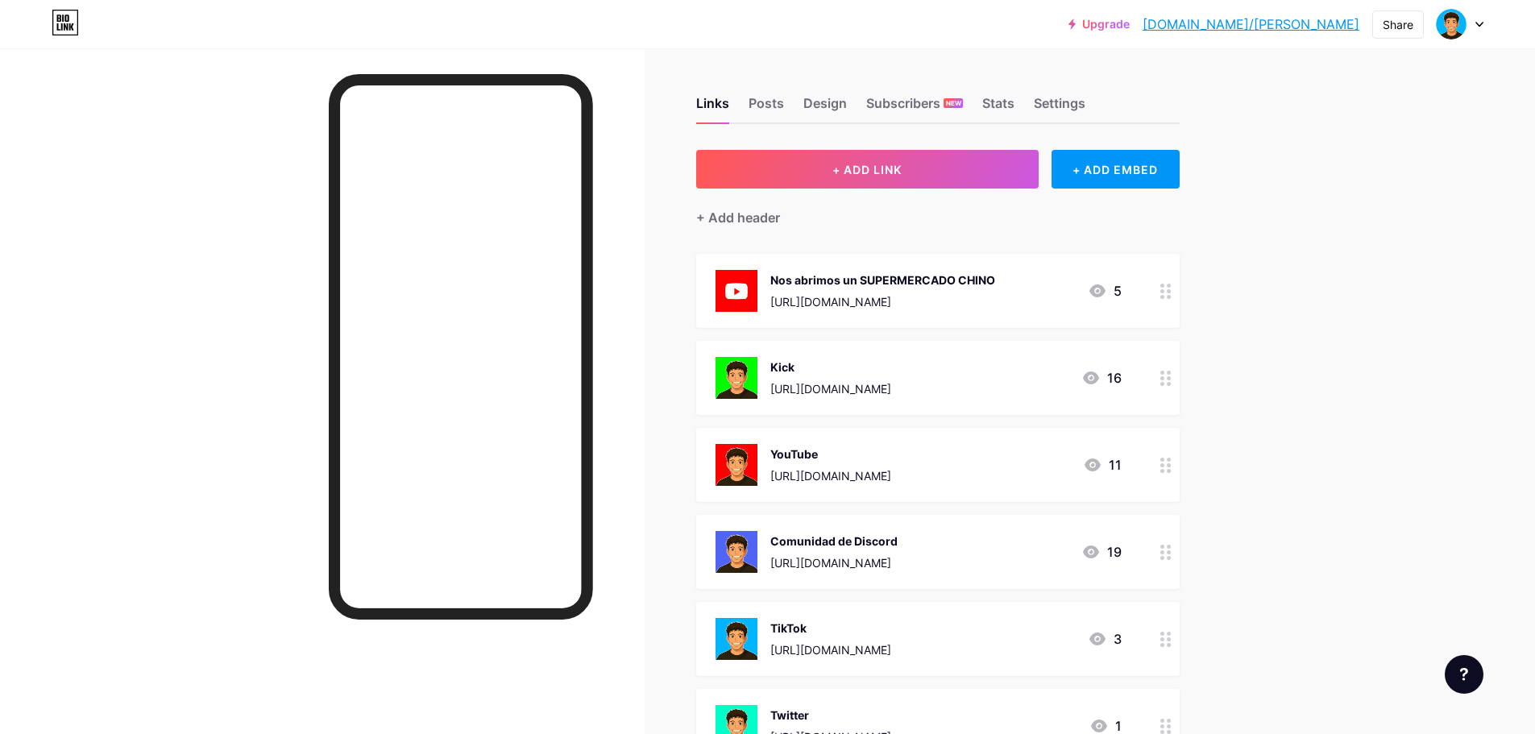
click at [1213, 291] on div "Links Posts Design Subscribers NEW Stats Settings + ADD LINK + ADD EMBED + Add …" at bounding box center [624, 543] width 1248 height 990
click at [1171, 295] on circle at bounding box center [1169, 297] width 4 height 4
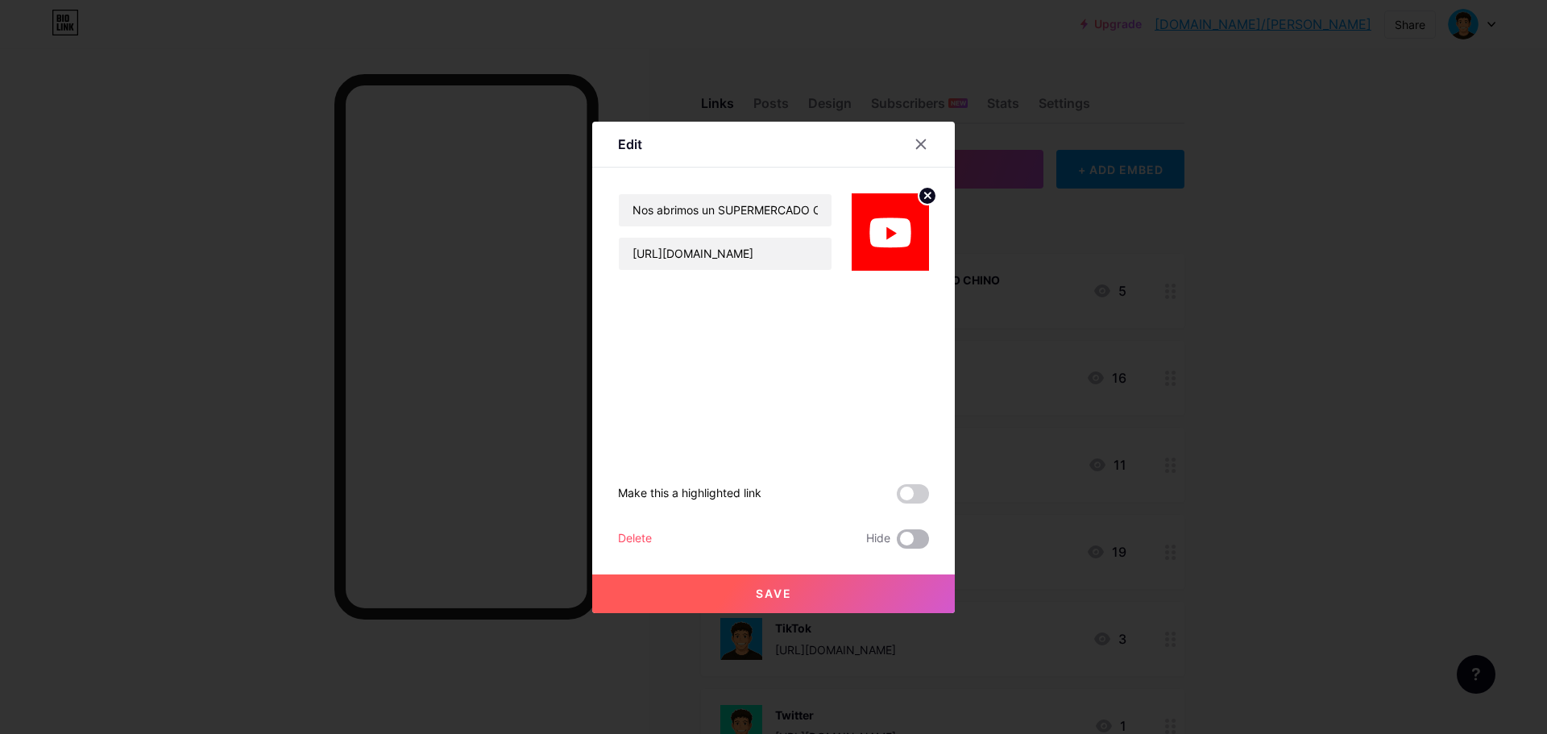
click at [907, 546] on span at bounding box center [913, 538] width 32 height 19
click at [897, 543] on input "checkbox" at bounding box center [897, 543] width 0 height 0
click at [901, 586] on button "Save" at bounding box center [773, 594] width 363 height 39
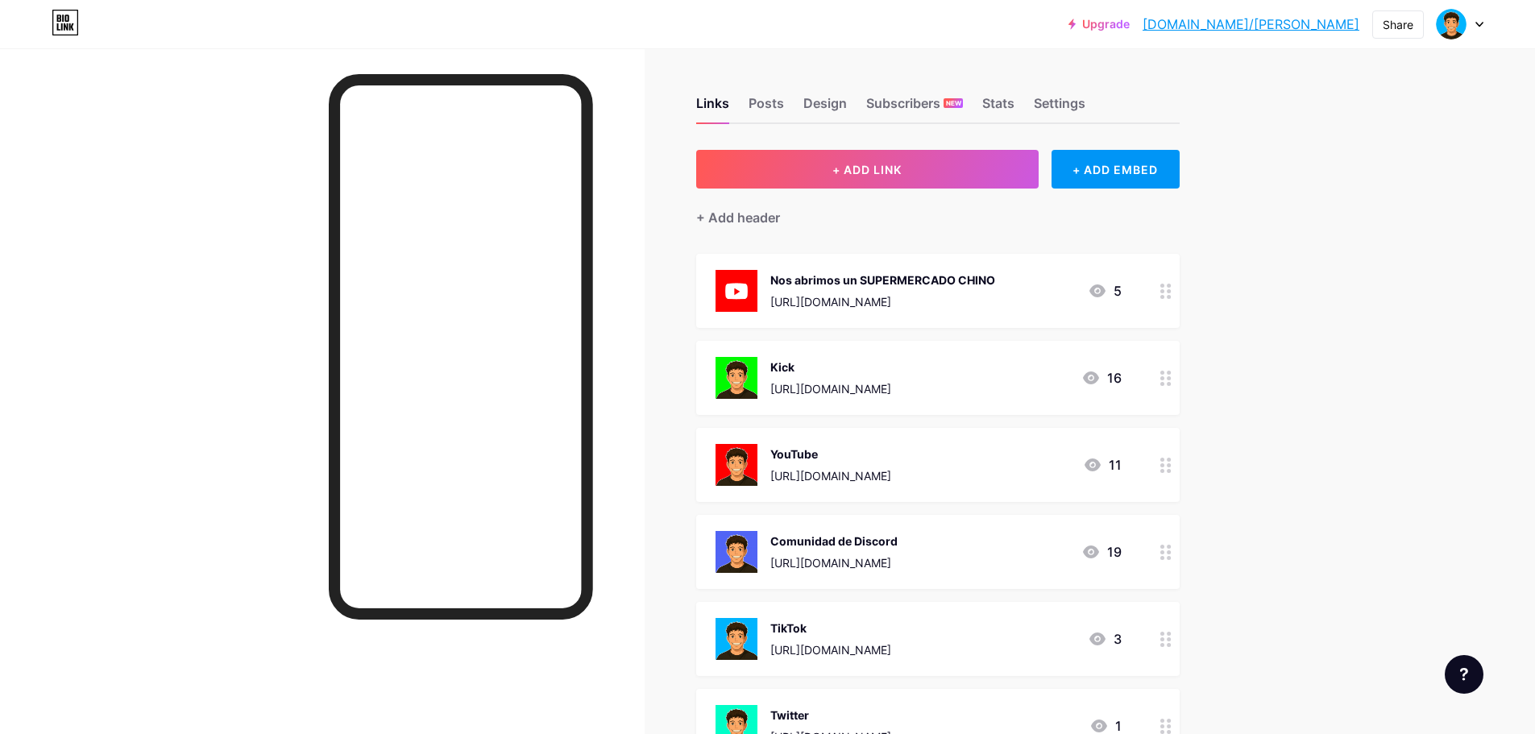
click at [935, 367] on div "Kick https://kick.com/torkeh 16" at bounding box center [919, 378] width 406 height 42
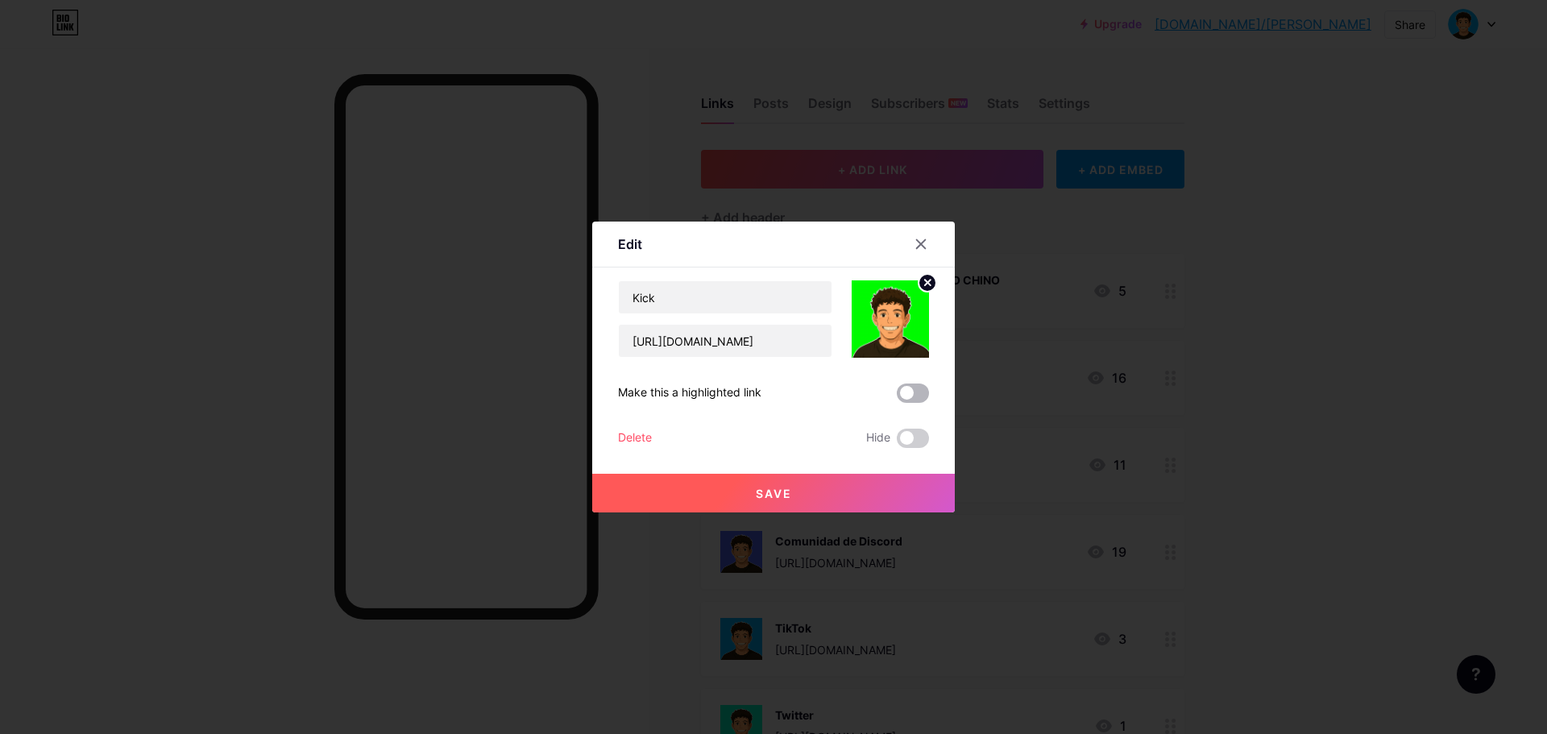
click at [899, 393] on span at bounding box center [913, 393] width 32 height 19
click at [897, 397] on input "checkbox" at bounding box center [897, 397] width 0 height 0
click at [846, 498] on button "Save" at bounding box center [773, 493] width 363 height 39
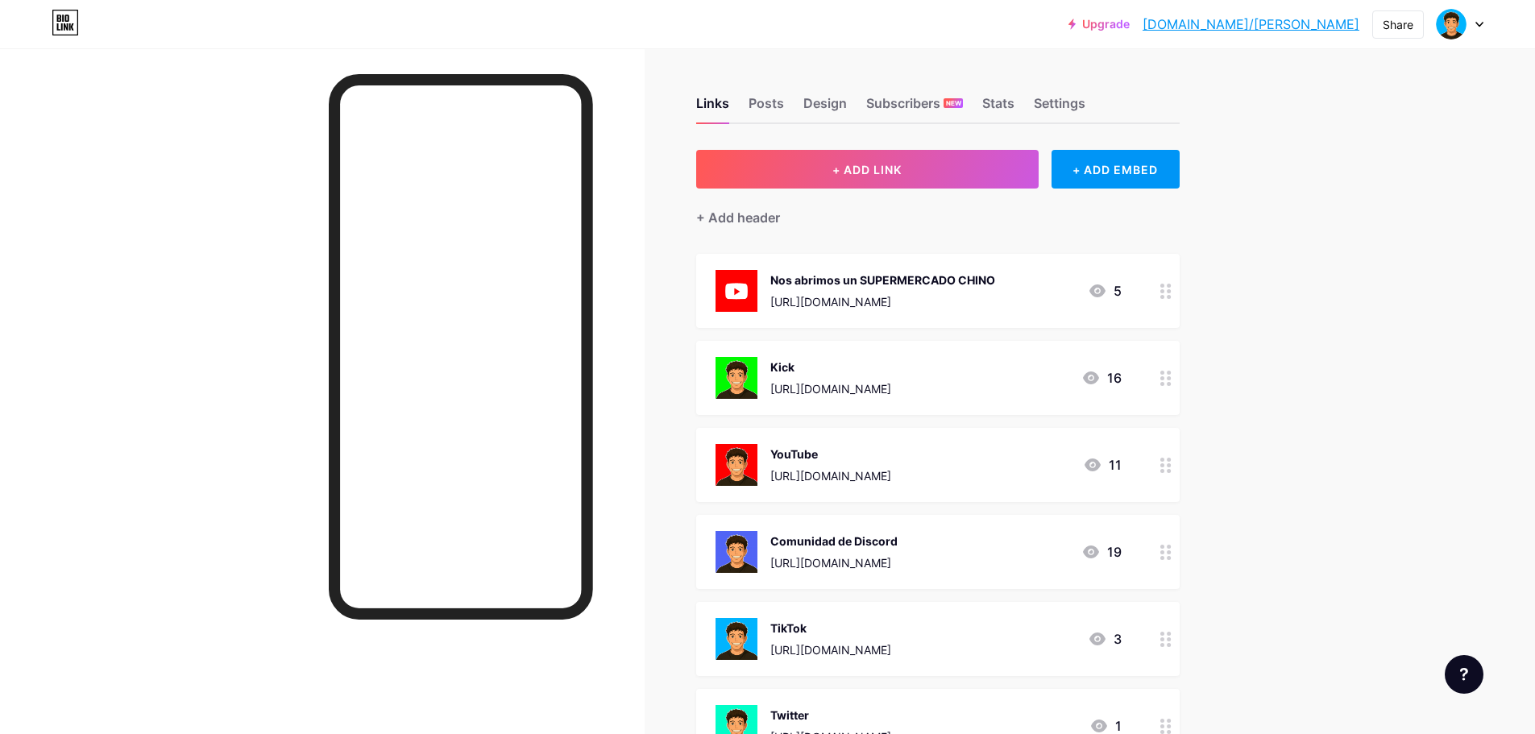
click at [1029, 389] on div "Kick https://kick.com/torkeh 16" at bounding box center [919, 378] width 406 height 42
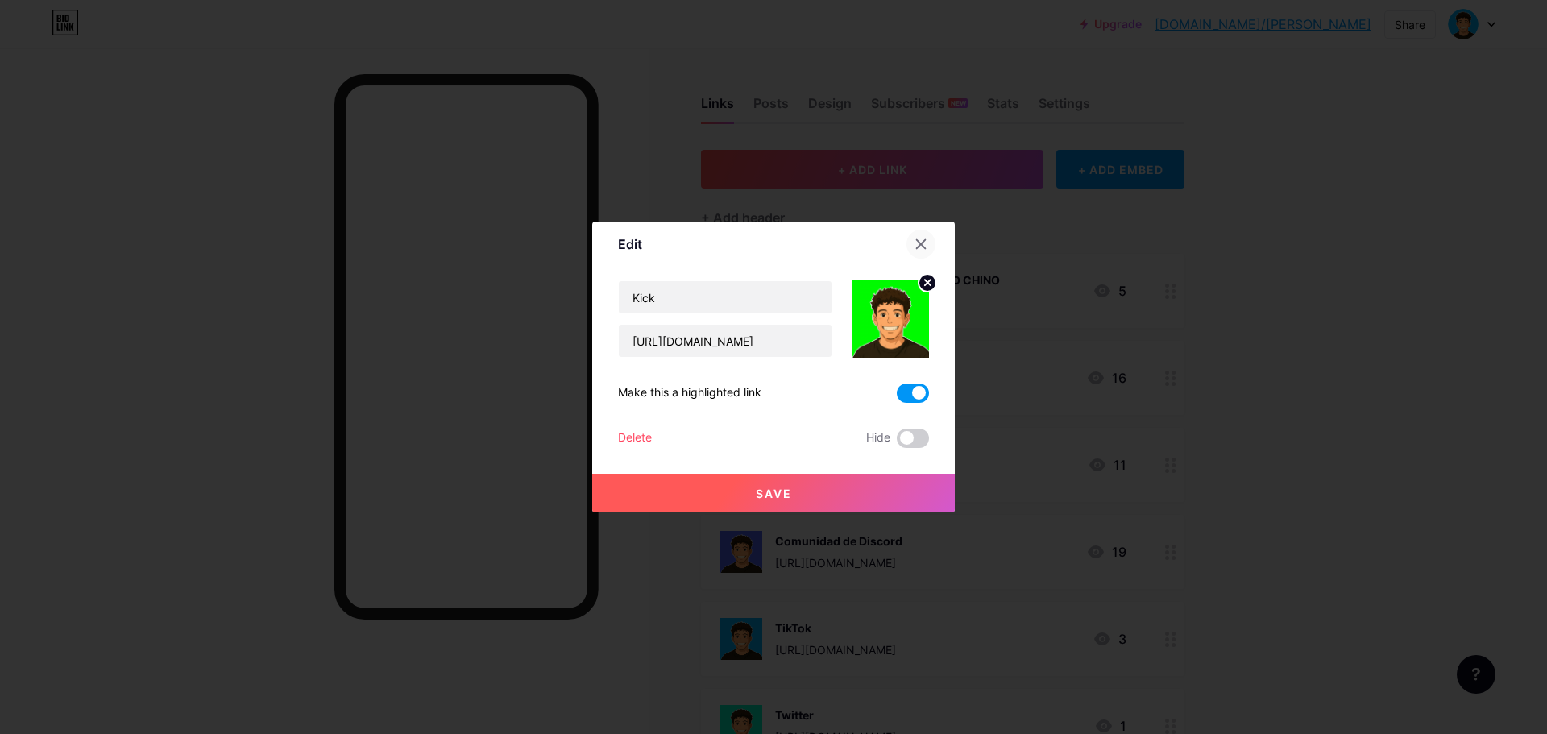
click at [916, 247] on icon at bounding box center [921, 244] width 13 height 13
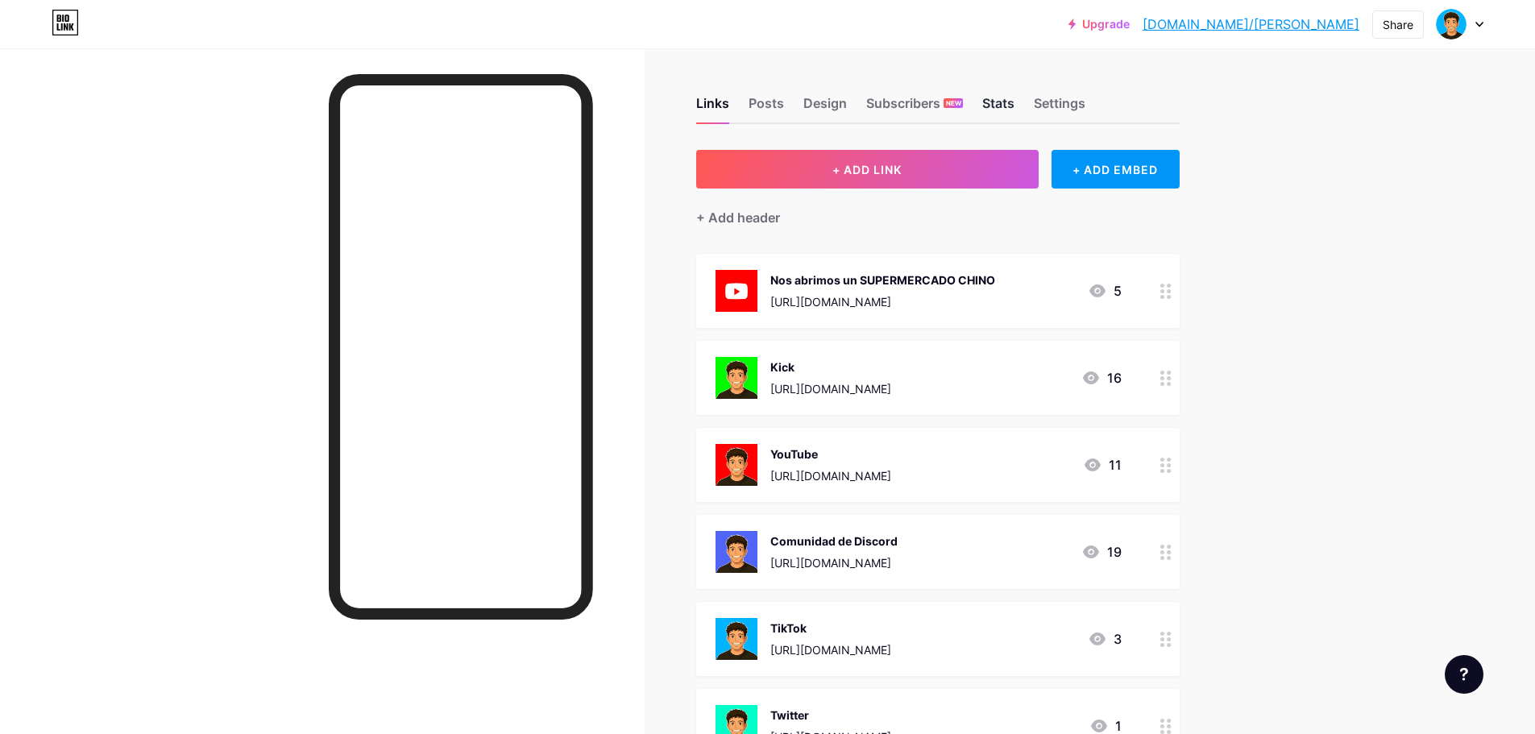
click at [1015, 106] on div "Stats" at bounding box center [998, 107] width 32 height 29
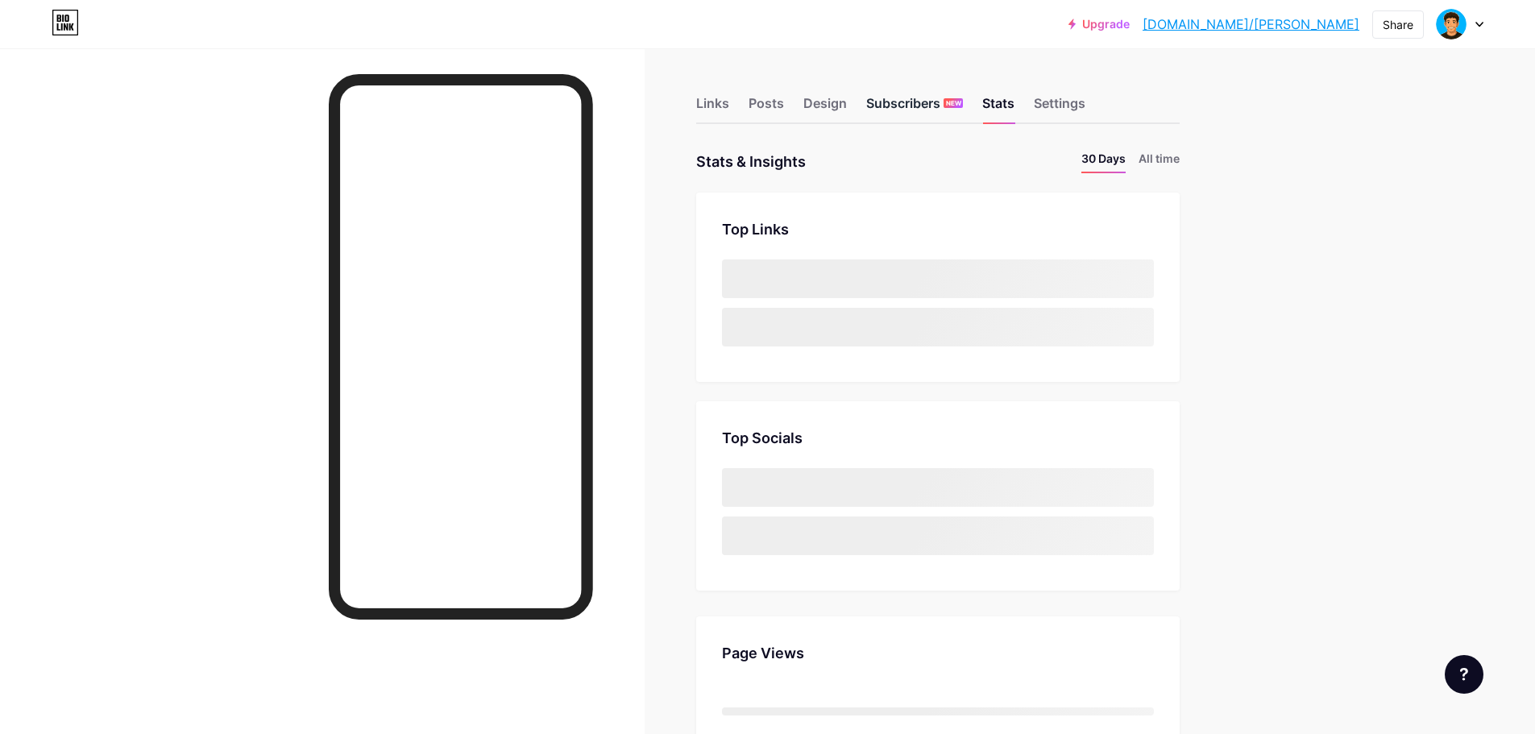
click at [934, 102] on div "Subscribers NEW" at bounding box center [914, 107] width 97 height 29
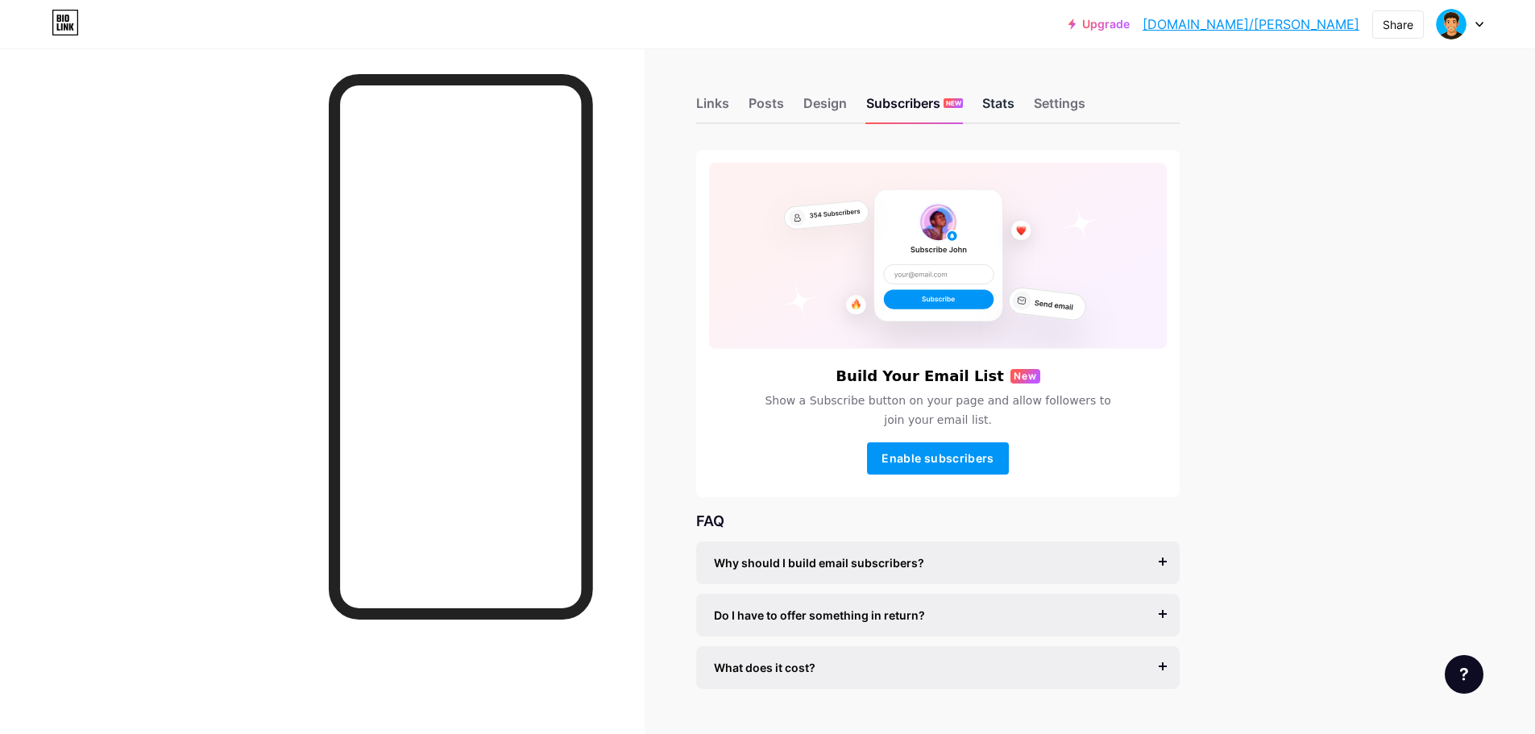
click at [993, 106] on div "Stats" at bounding box center [998, 107] width 32 height 29
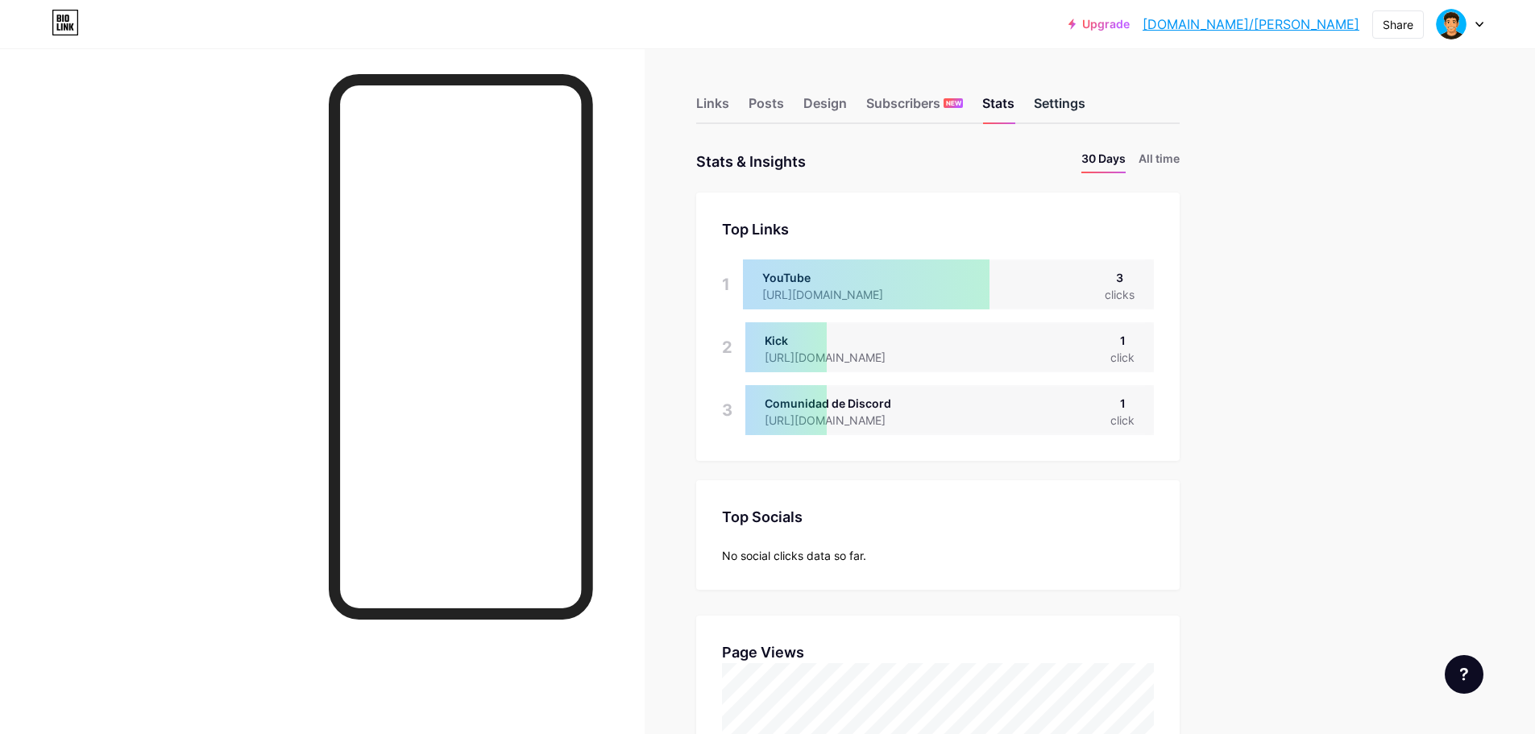
scroll to position [734, 1535]
click at [1053, 102] on div "Settings" at bounding box center [1060, 107] width 52 height 29
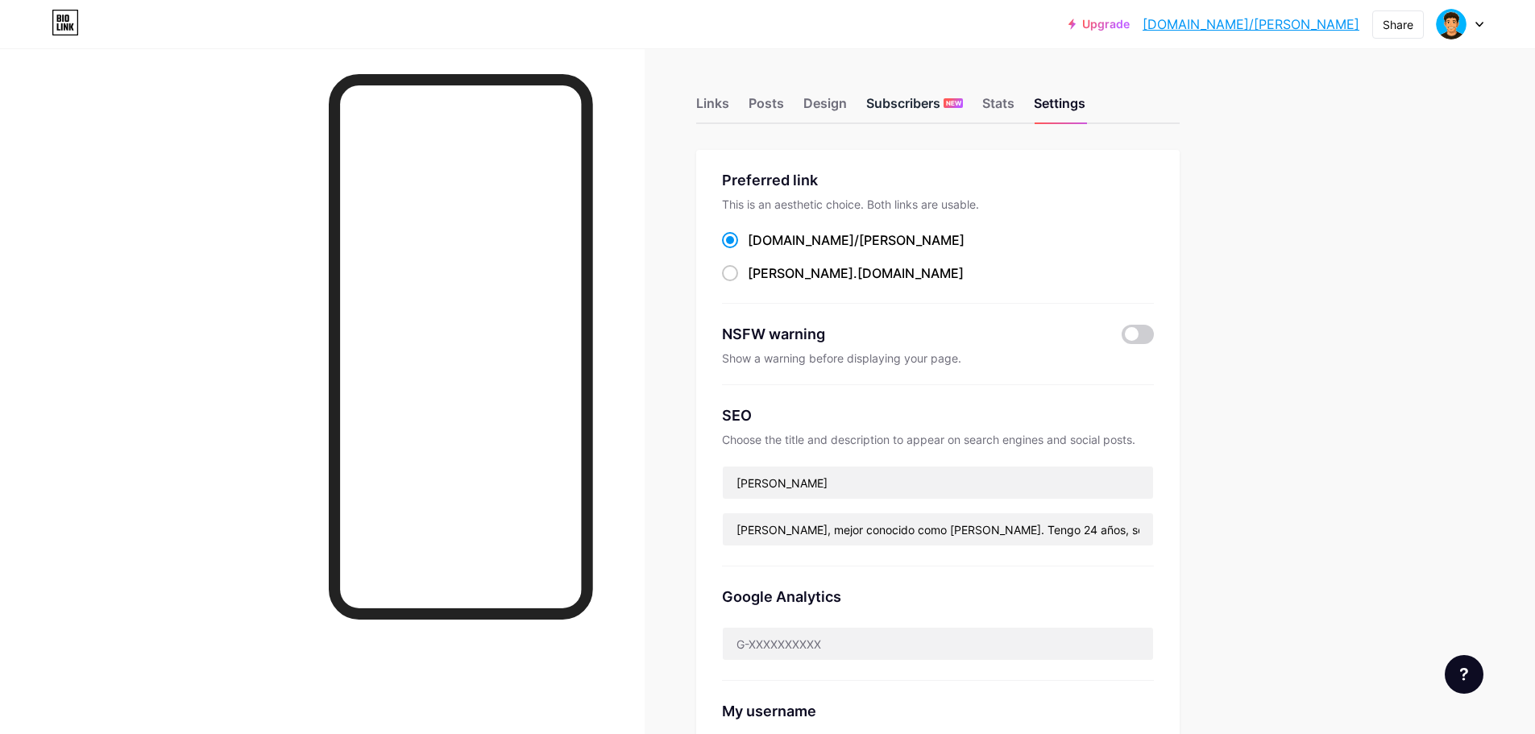
click at [879, 118] on div "Subscribers NEW" at bounding box center [914, 107] width 97 height 29
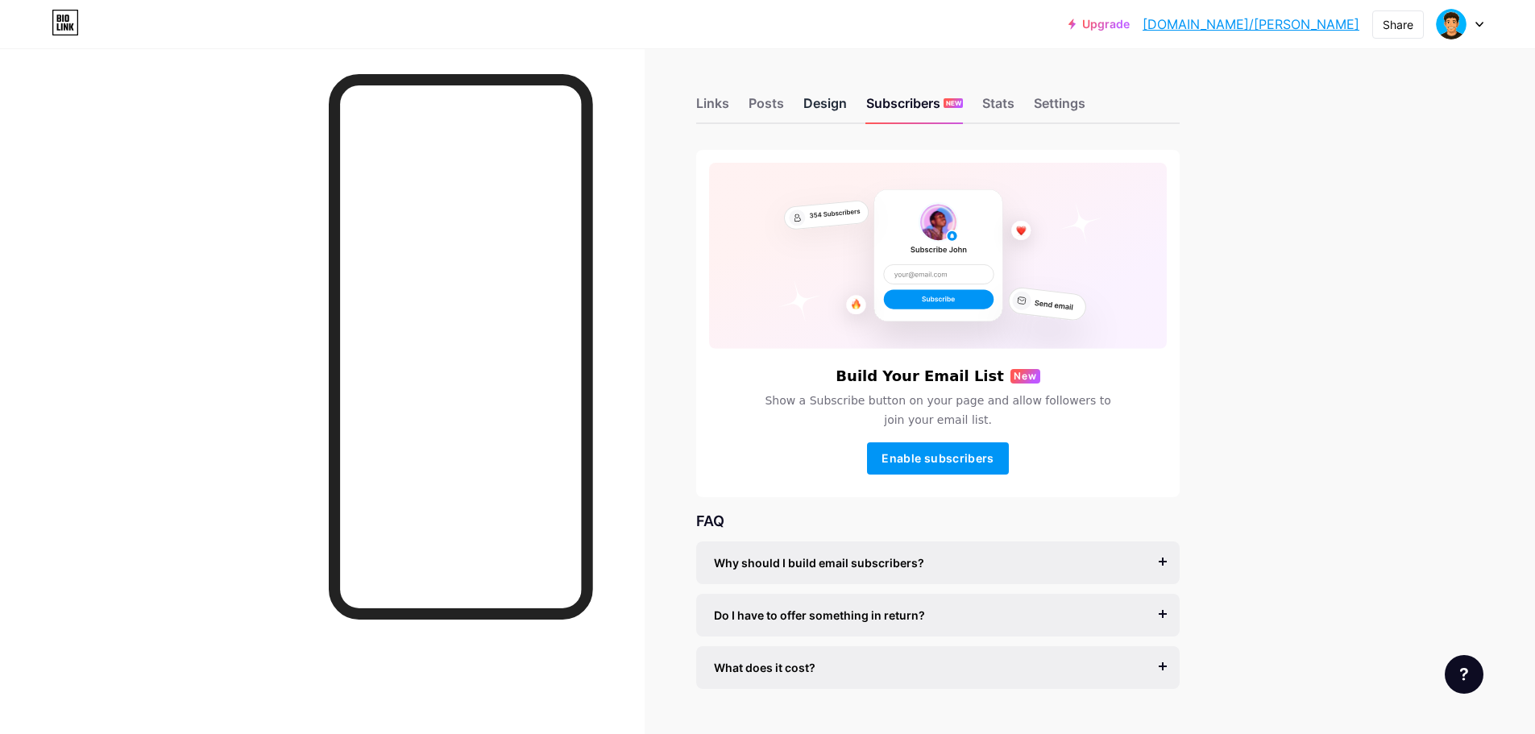
click at [817, 104] on div "Design" at bounding box center [825, 107] width 44 height 29
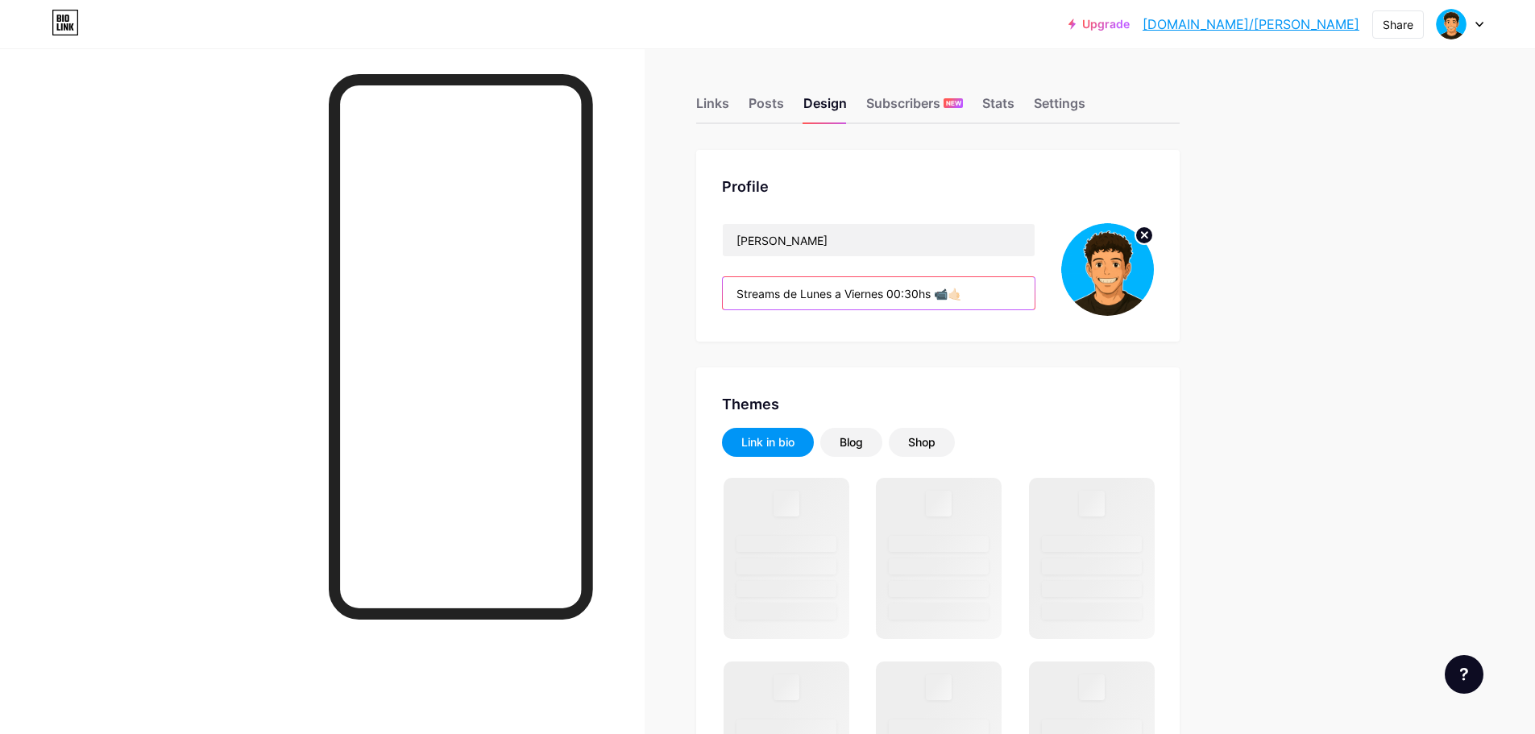
click at [828, 290] on input "Streams de Lunes a Viernes 00:30hs 📹🤙🏻" at bounding box center [879, 293] width 312 height 32
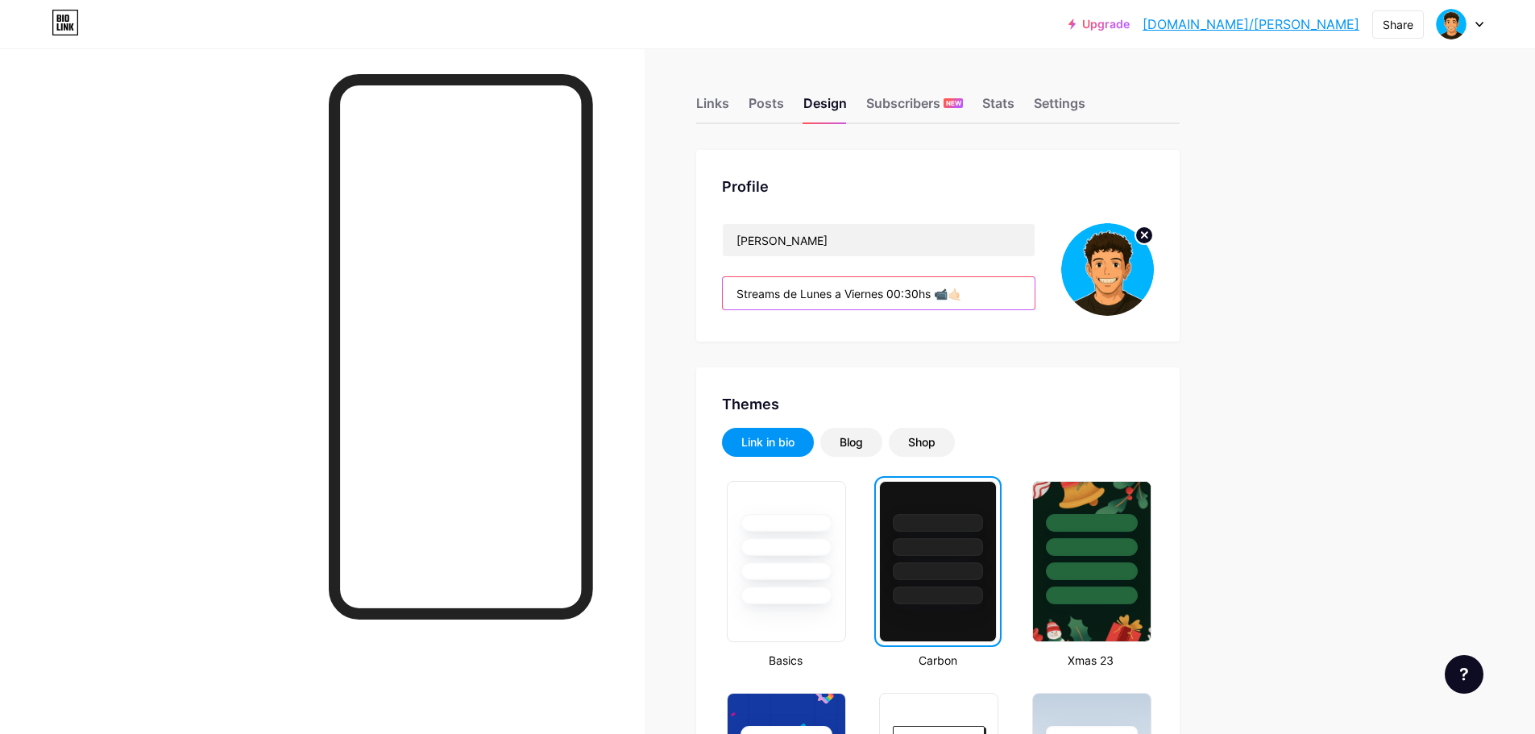
drag, startPoint x: 807, startPoint y: 293, endPoint x: 655, endPoint y: 292, distance: 151.5
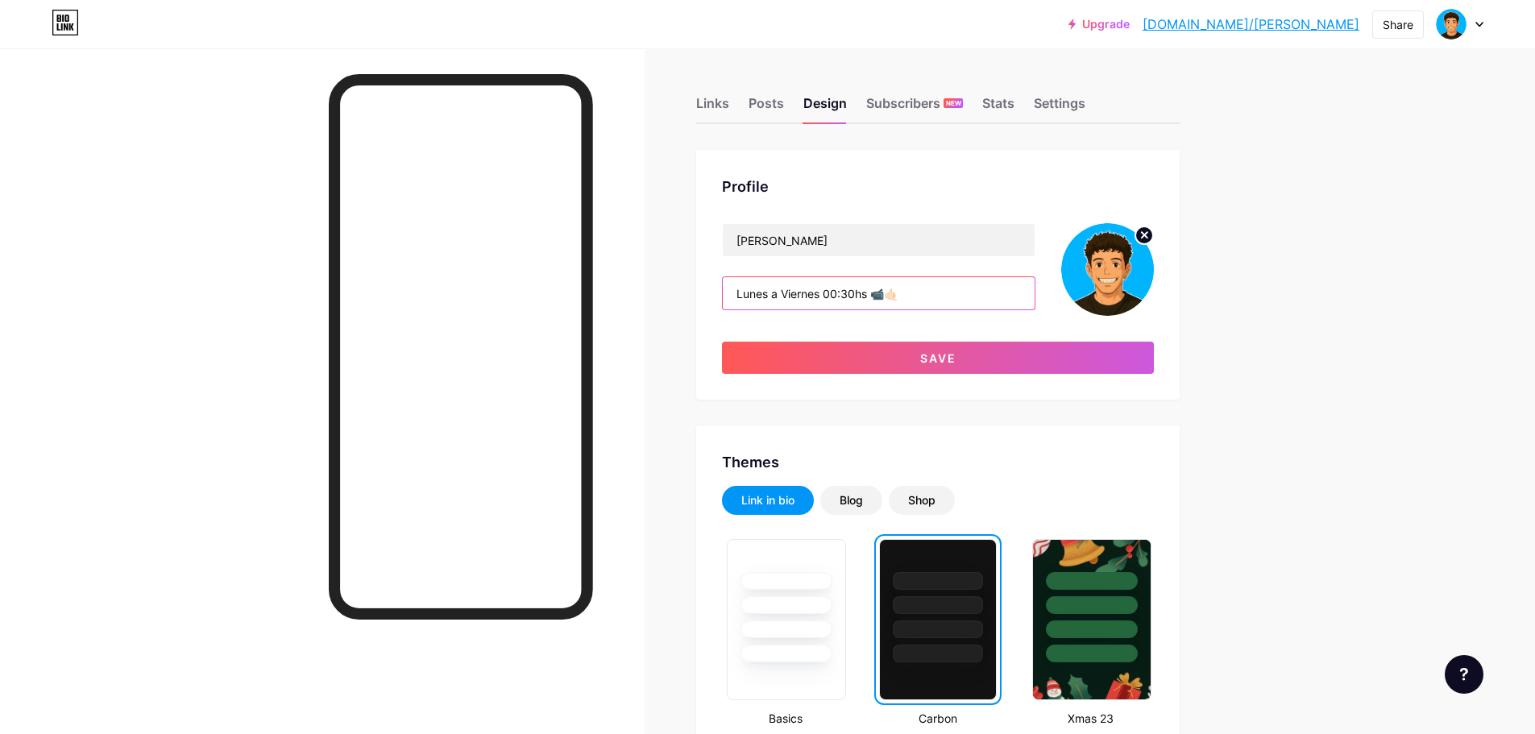
drag, startPoint x: 910, startPoint y: 297, endPoint x: 879, endPoint y: 290, distance: 31.3
click at [879, 290] on input "Lunes a Viernes 00:30hs 📹🤙🏻" at bounding box center [879, 293] width 312 height 32
click at [982, 293] on input "Lunes a Viernes 00:30hs en KICK" at bounding box center [879, 293] width 312 height 32
paste input "🟢"
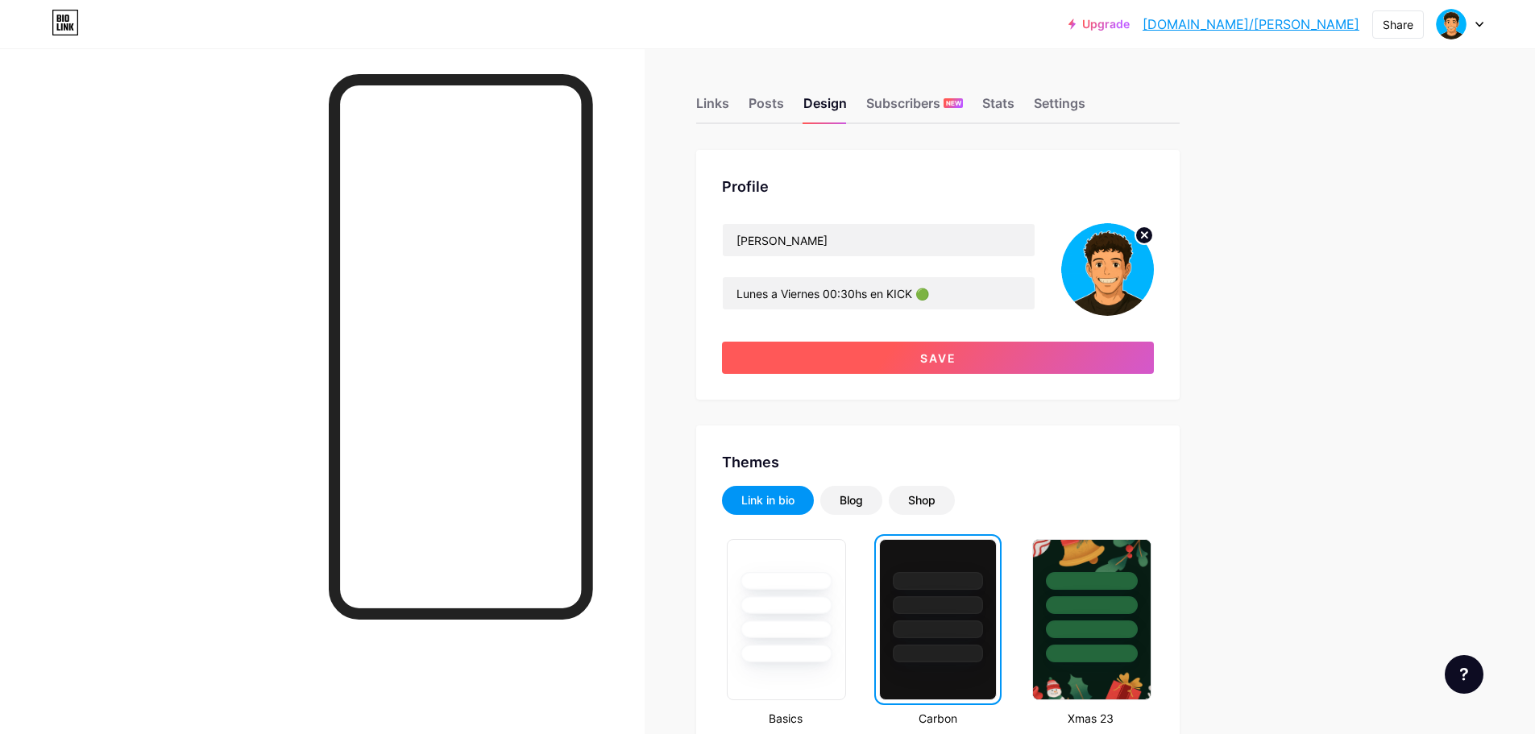
click at [1014, 366] on button "Save" at bounding box center [938, 358] width 432 height 32
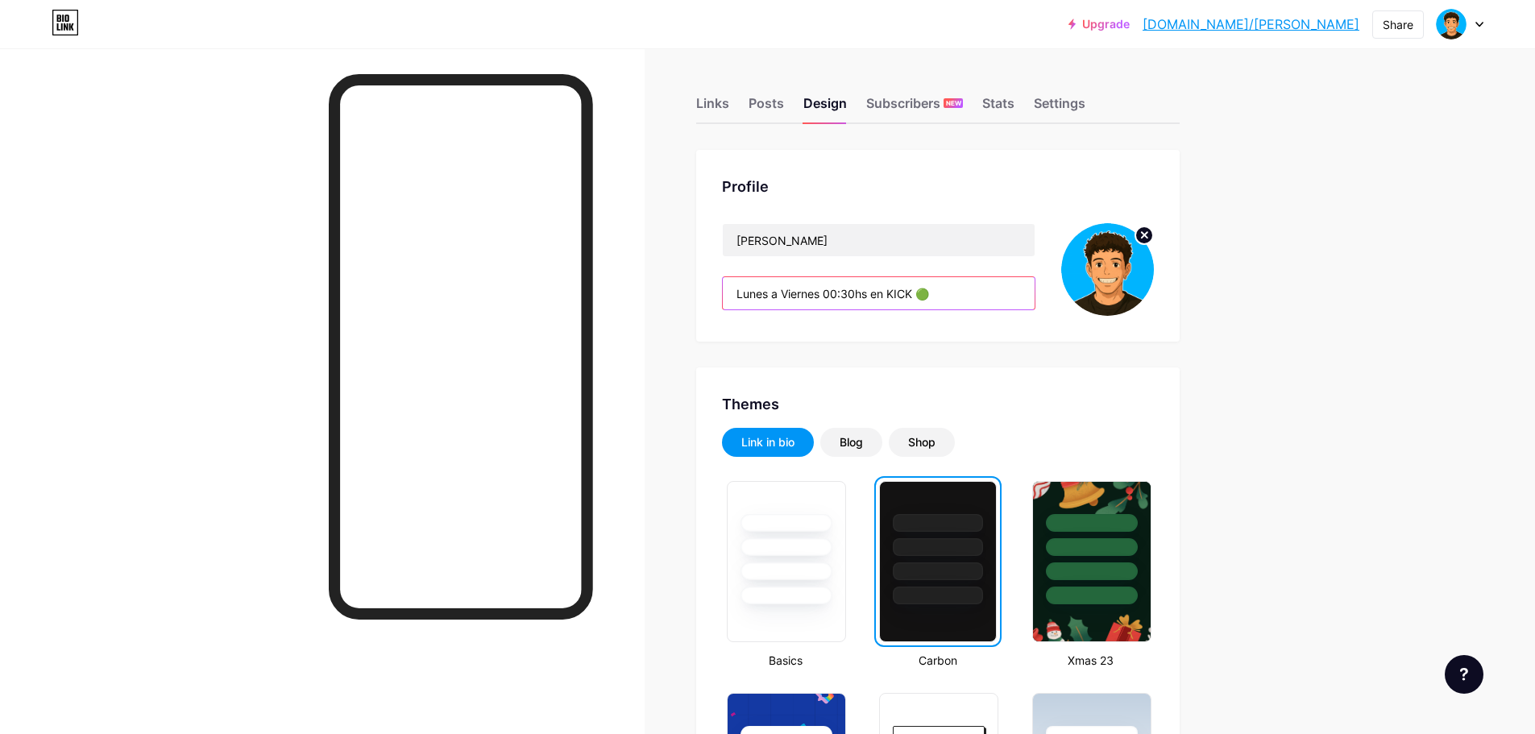
drag, startPoint x: 931, startPoint y: 294, endPoint x: 948, endPoint y: 297, distance: 17.2
click at [935, 294] on input "Lunes a Viernes 00:30hs en KICK 🟢" at bounding box center [879, 293] width 312 height 32
paste input "🎥"
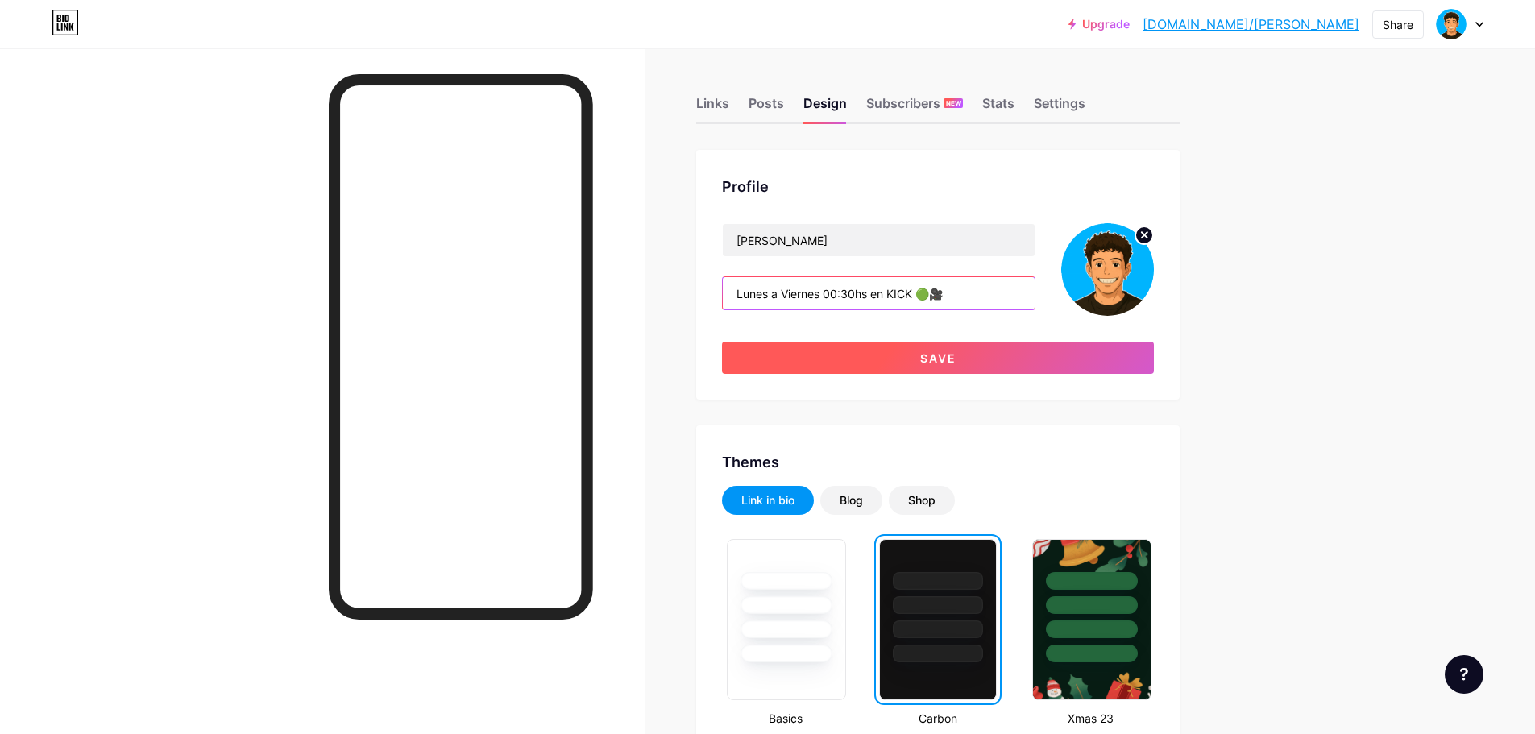
type input "Lunes a Viernes 00:30hs en KICK 🟢🎥"
click at [929, 365] on button "Save" at bounding box center [938, 358] width 432 height 32
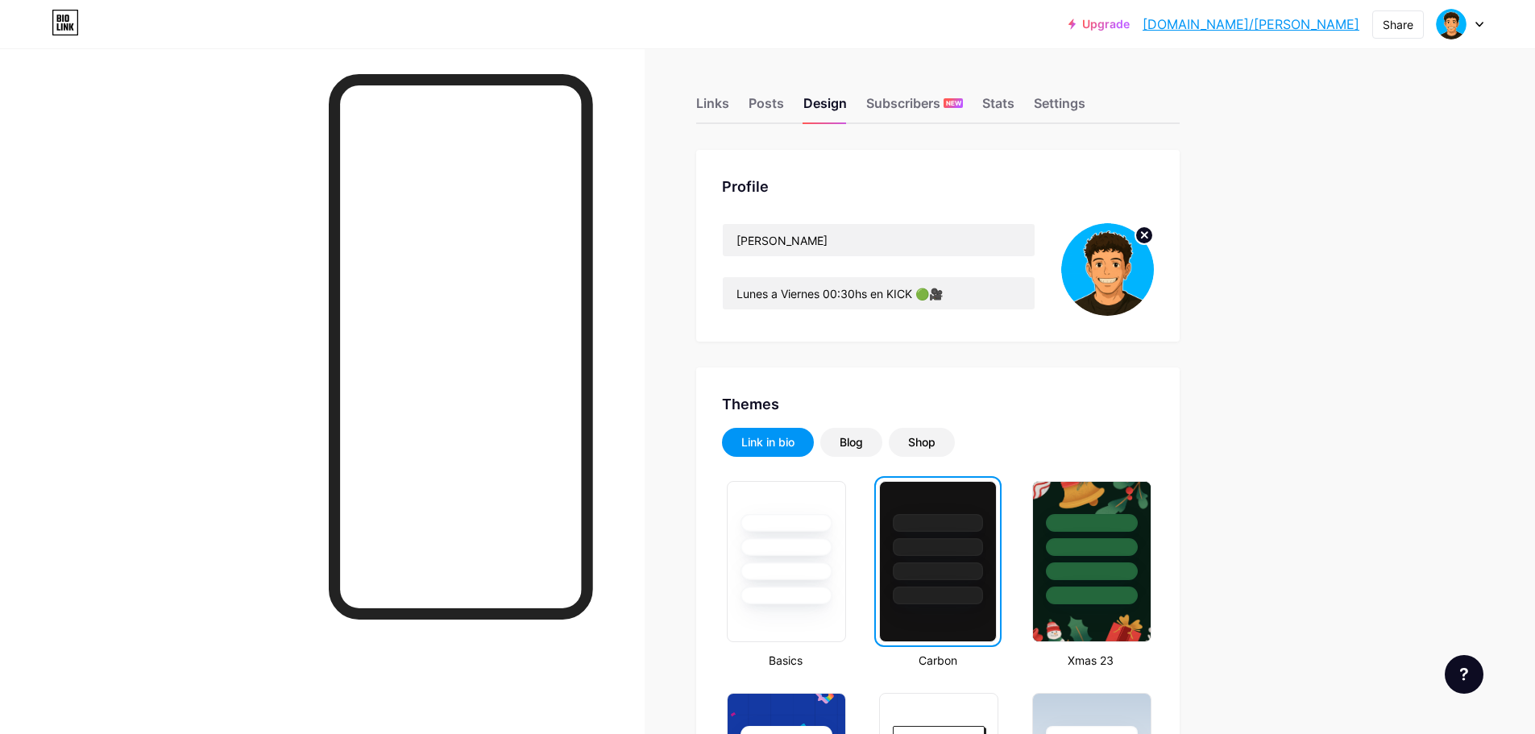
click at [1147, 238] on icon at bounding box center [1145, 235] width 6 height 6
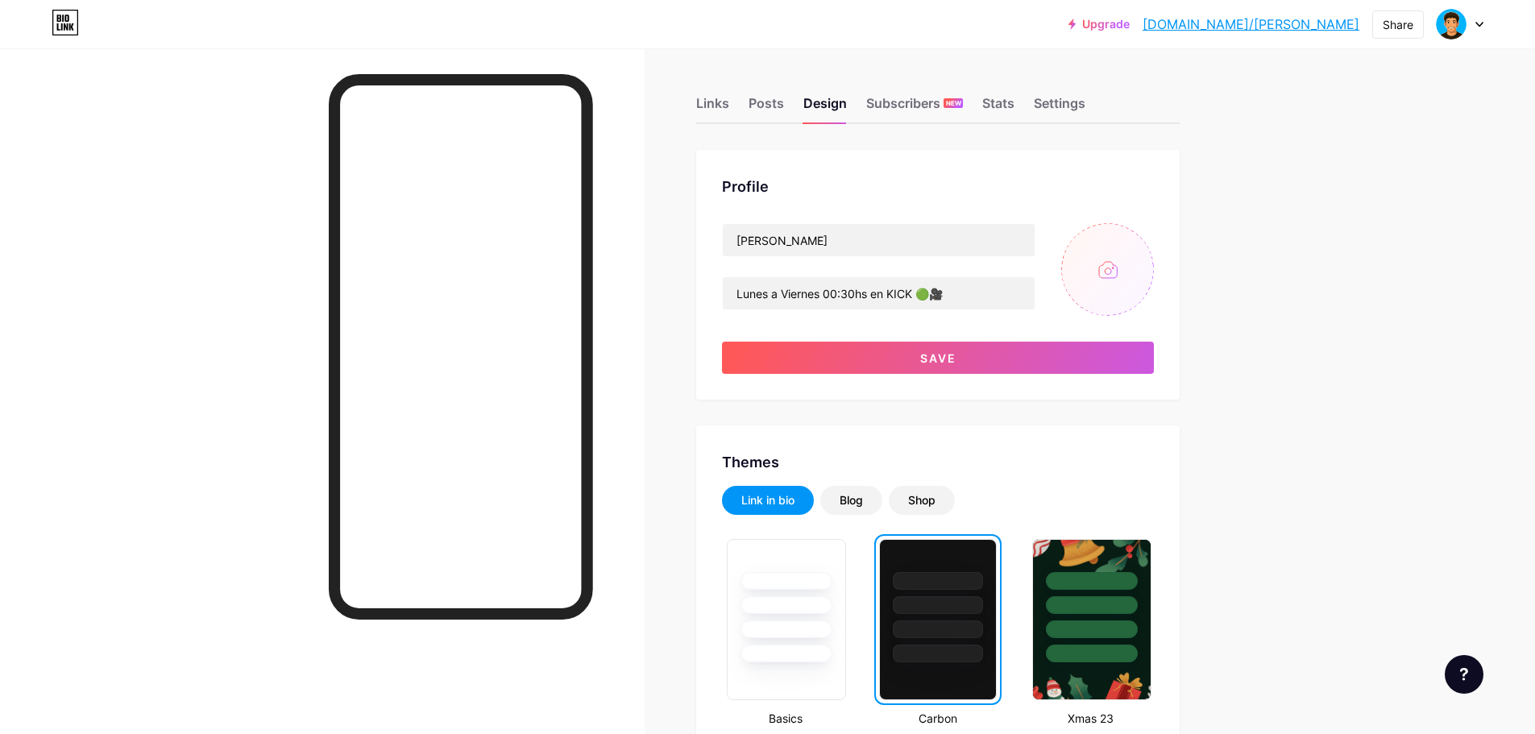
click at [1130, 268] on input "file" at bounding box center [1107, 269] width 93 height 93
type input "C:\fakepath\Kick.png"
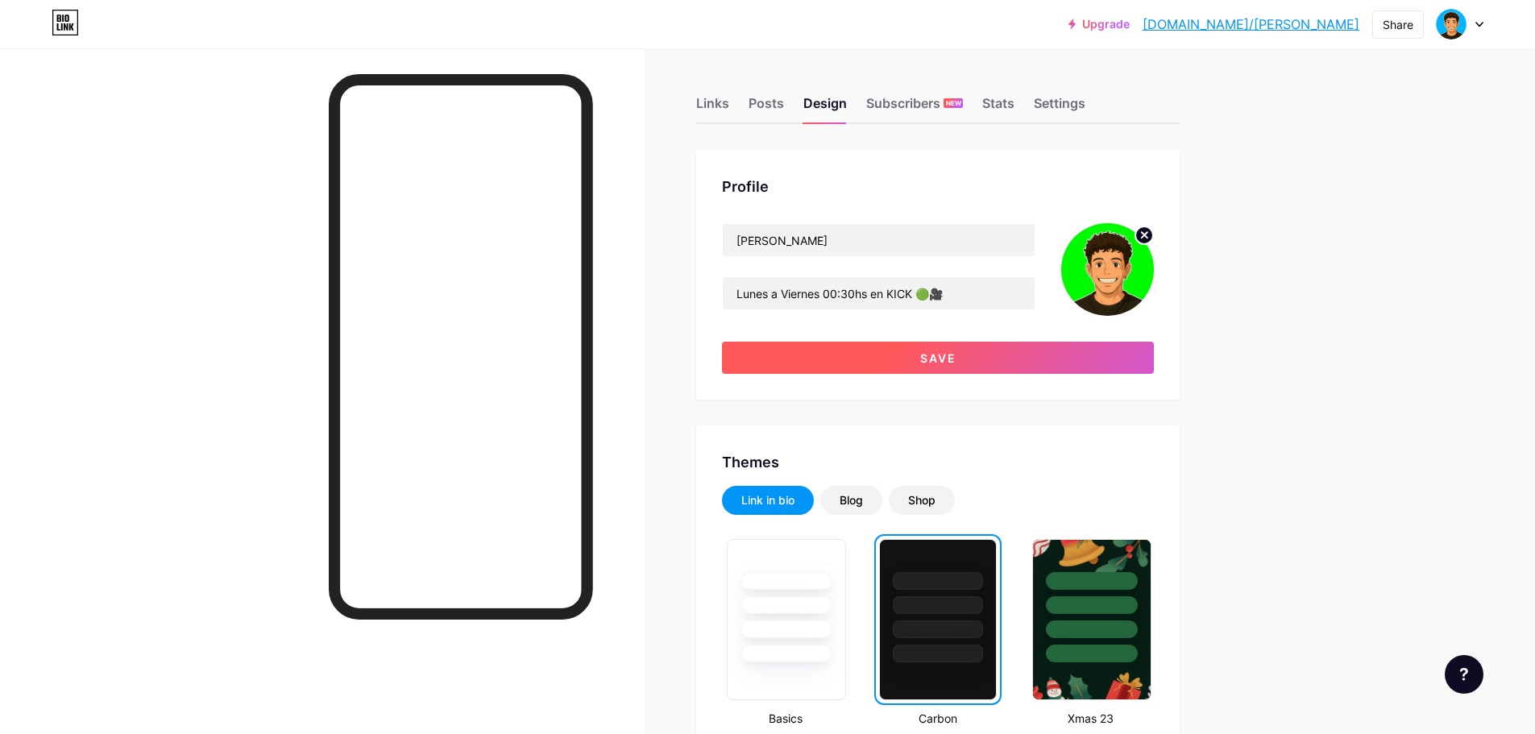
click at [972, 359] on button "Save" at bounding box center [938, 358] width 432 height 32
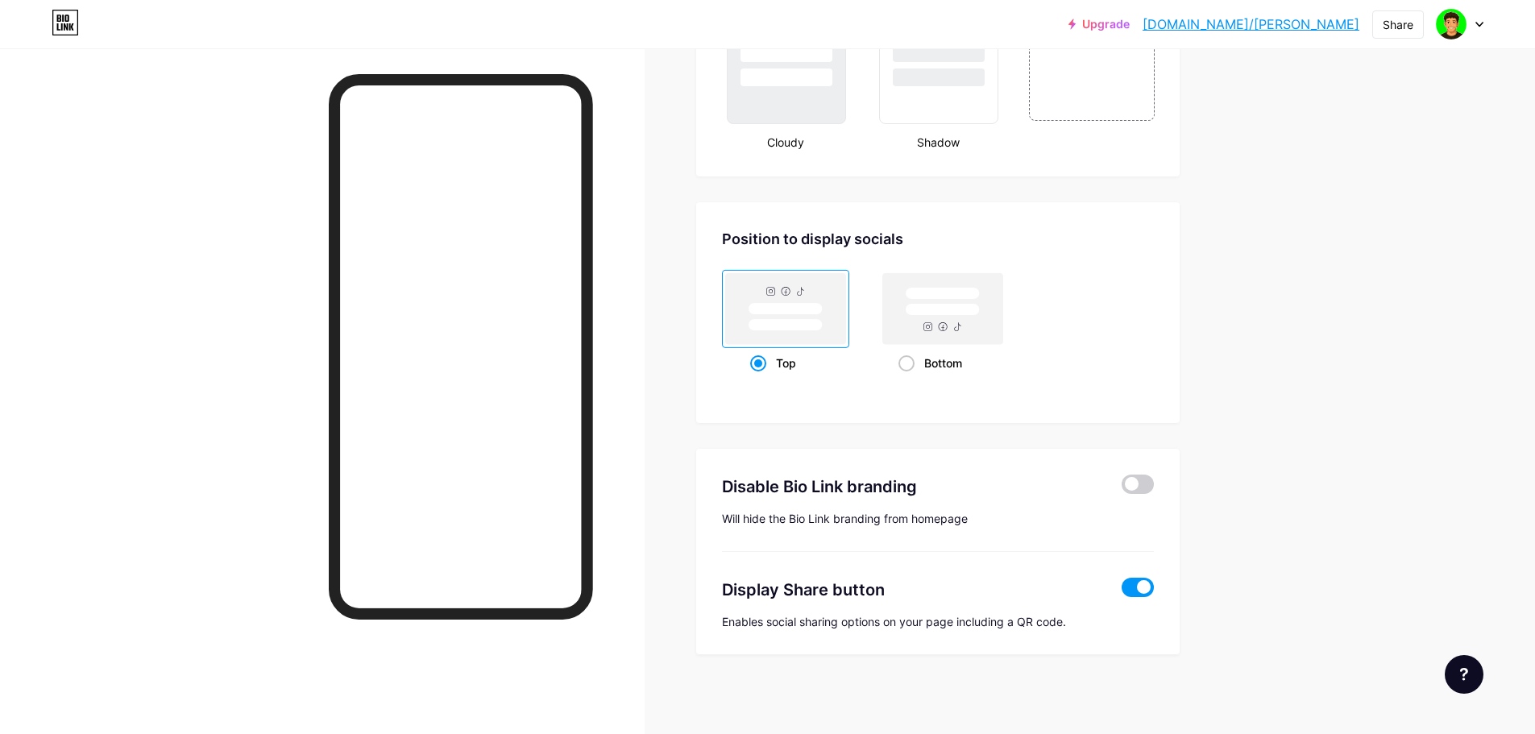
scroll to position [2003, 0]
click at [930, 343] on rect at bounding box center [943, 307] width 120 height 71
click at [909, 376] on input "Bottom" at bounding box center [904, 381] width 10 height 10
radio input "true"
click at [798, 342] on rect at bounding box center [786, 307] width 120 height 71
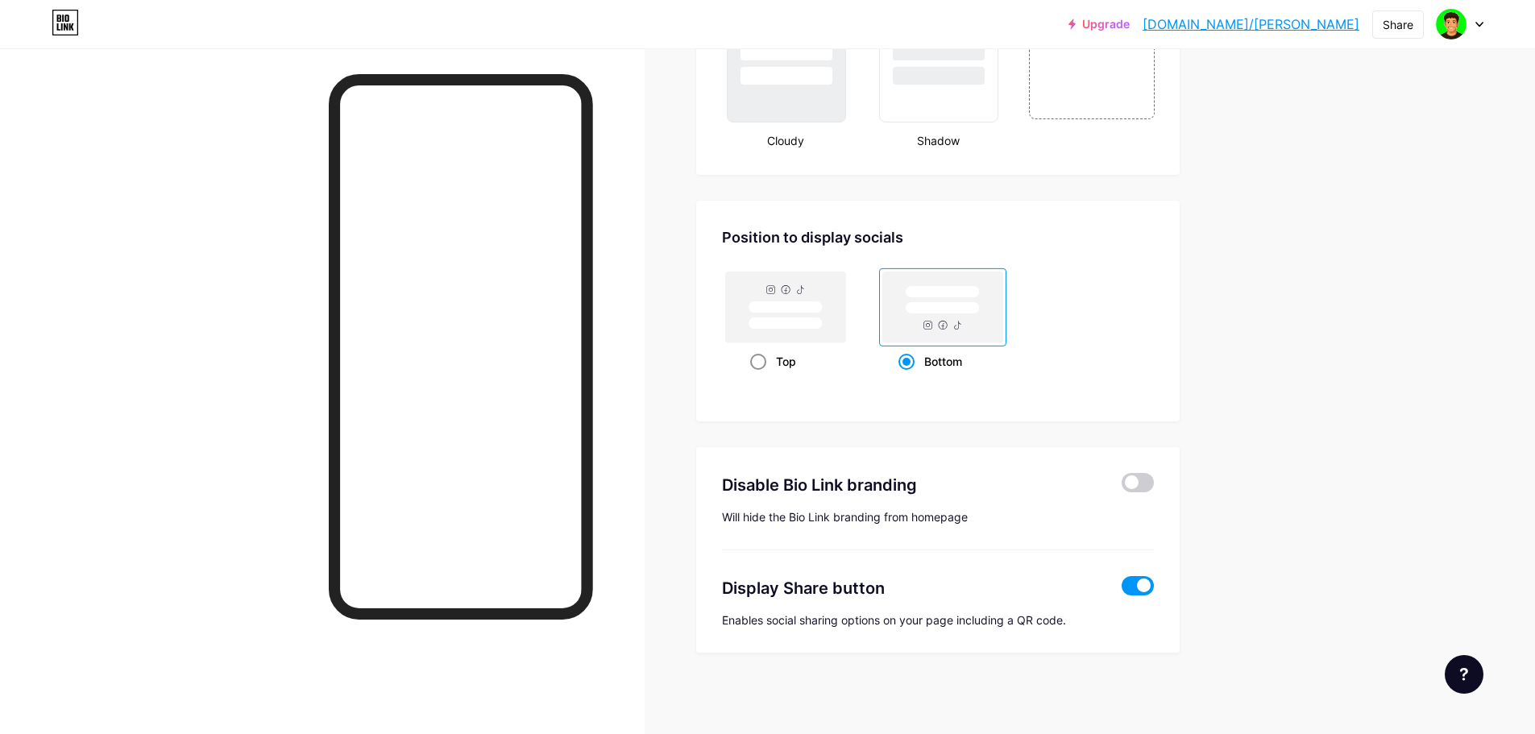
click at [761, 376] on input "Top" at bounding box center [755, 381] width 10 height 10
radio input "true"
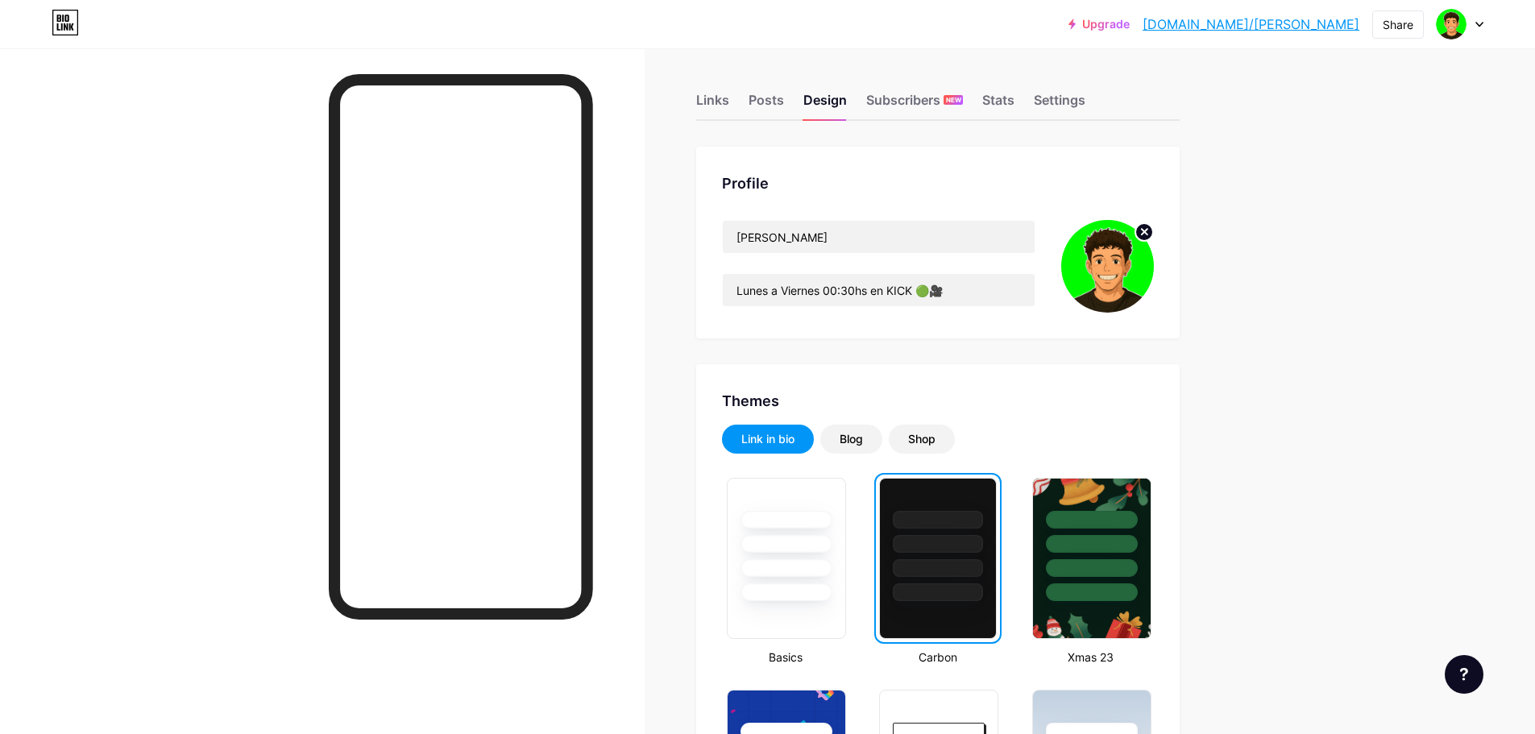
scroll to position [0, 0]
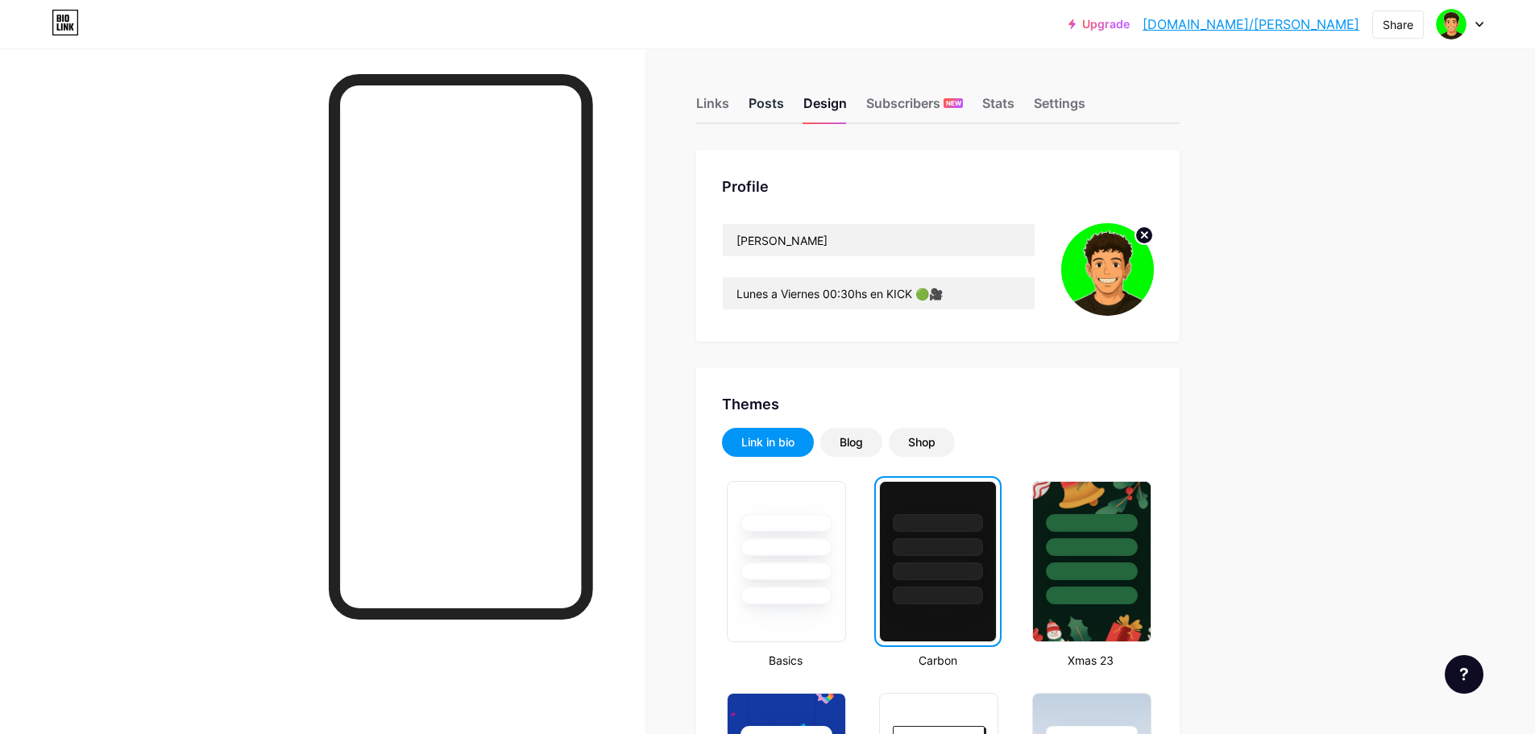
click at [784, 108] on div "Posts" at bounding box center [766, 107] width 35 height 29
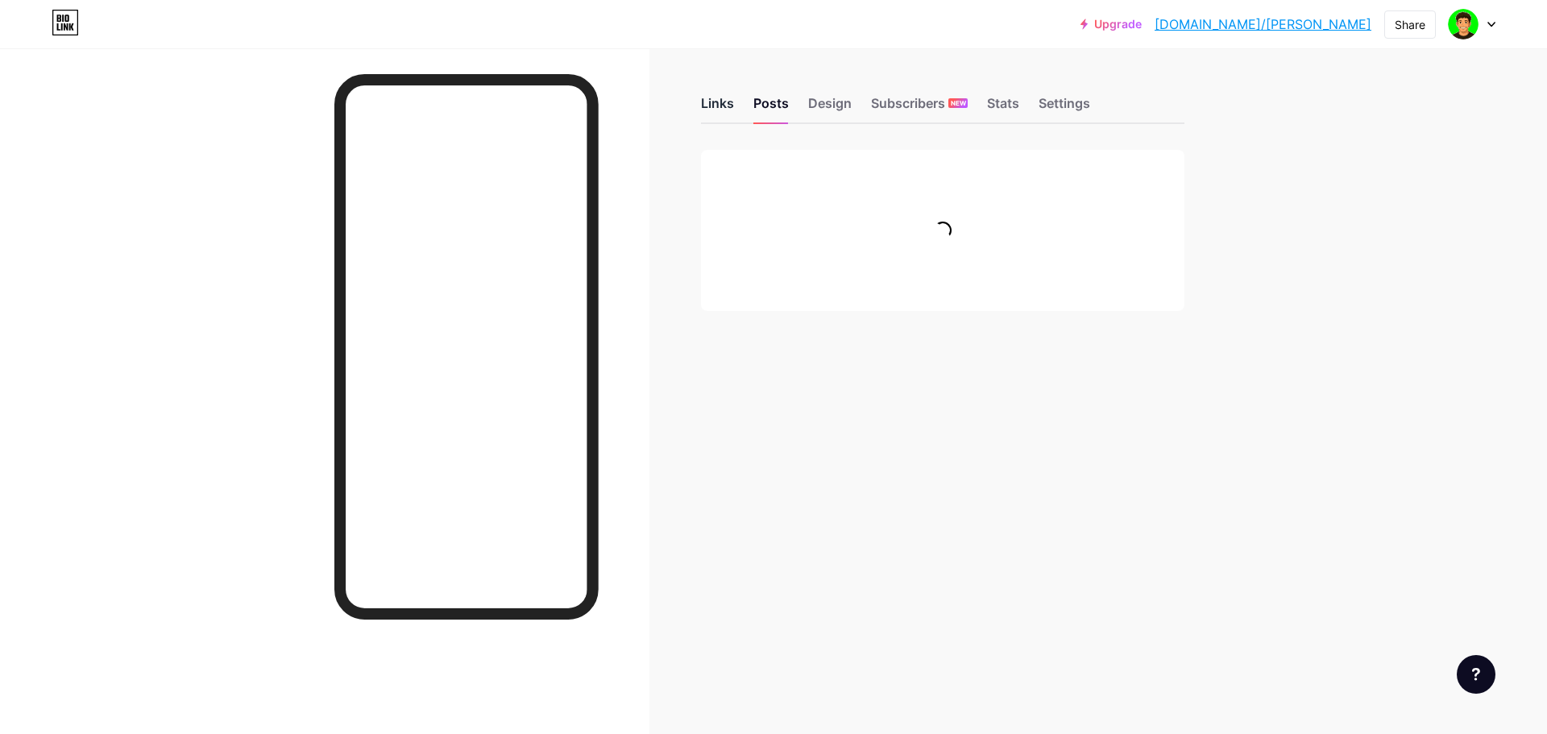
click at [714, 102] on div "Links" at bounding box center [717, 107] width 33 height 29
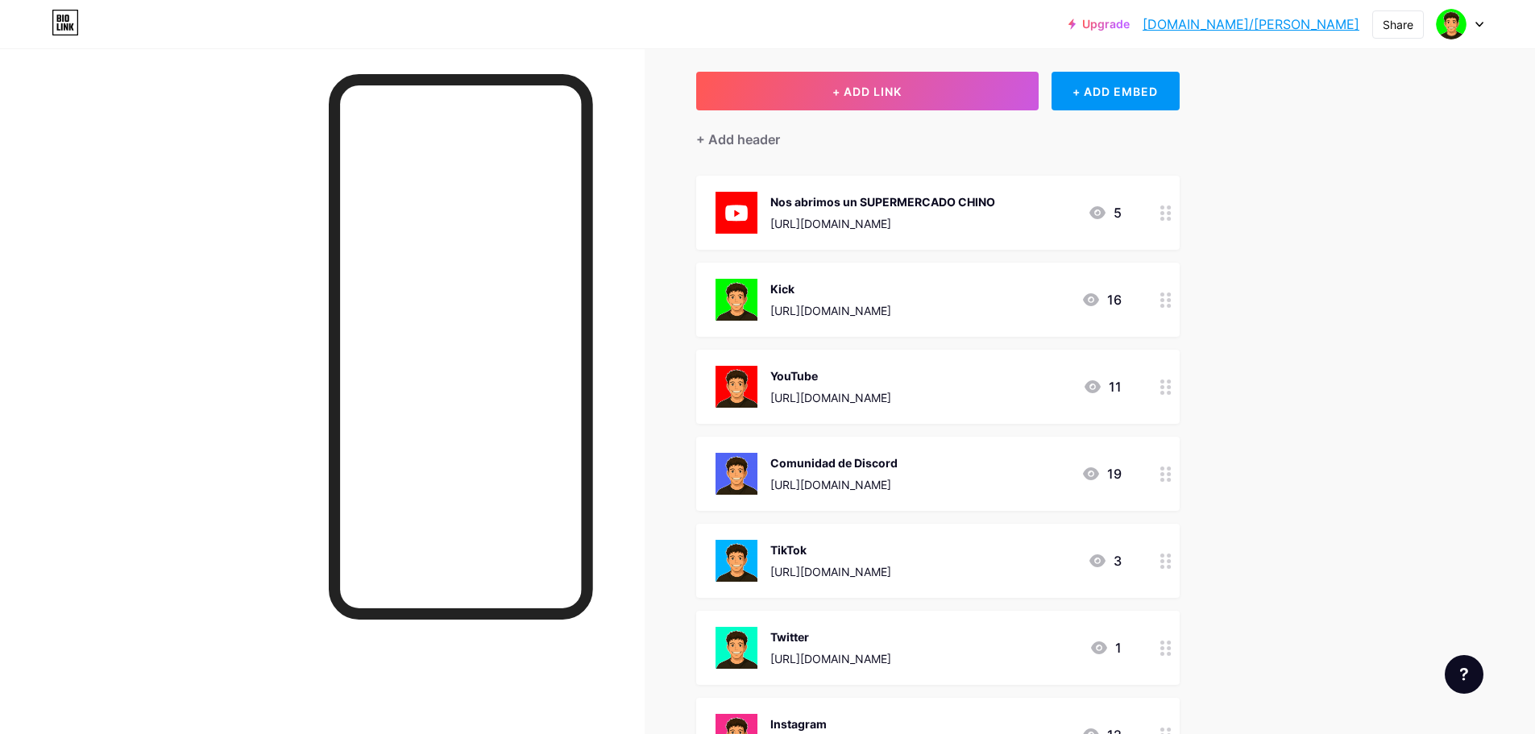
scroll to position [81, 0]
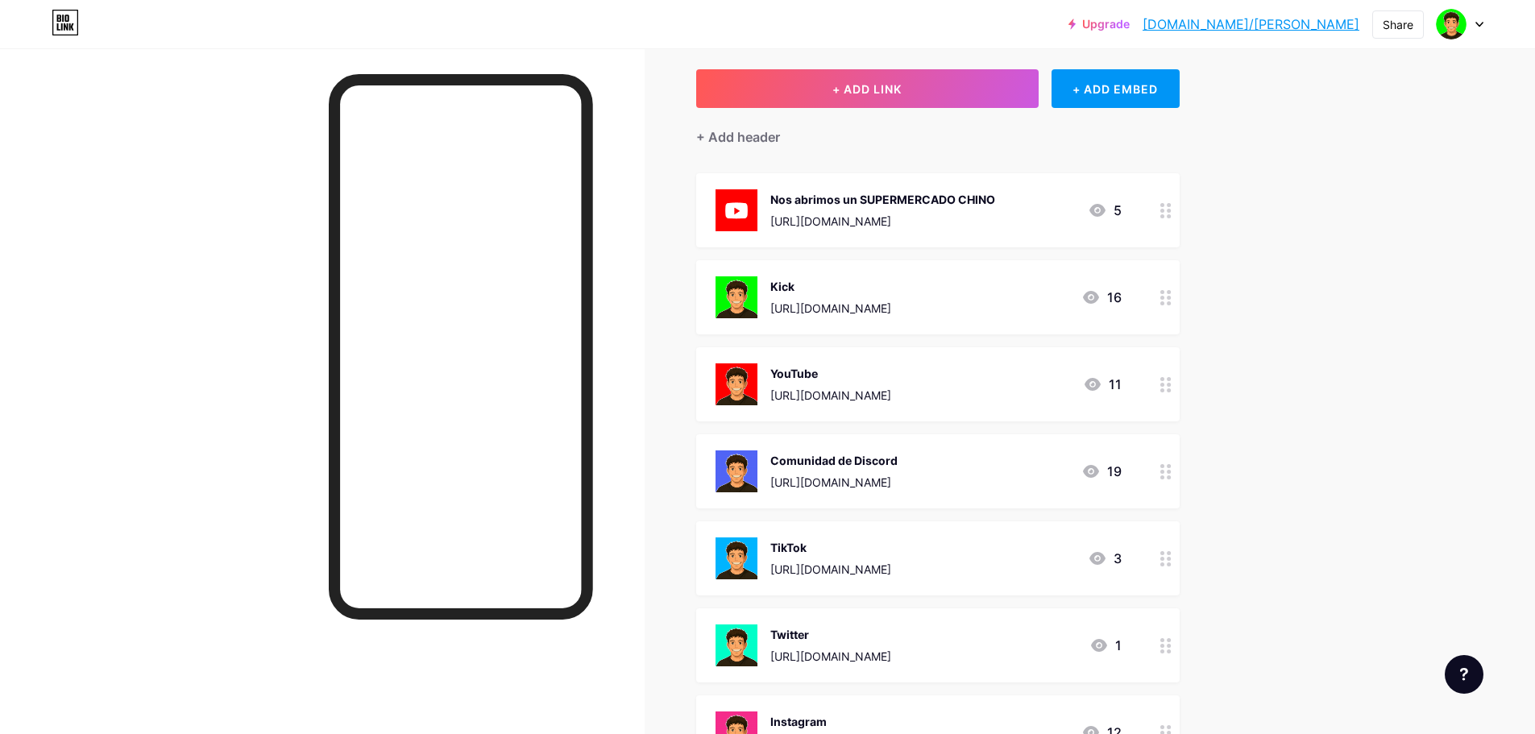
click at [1164, 470] on div at bounding box center [1165, 471] width 27 height 74
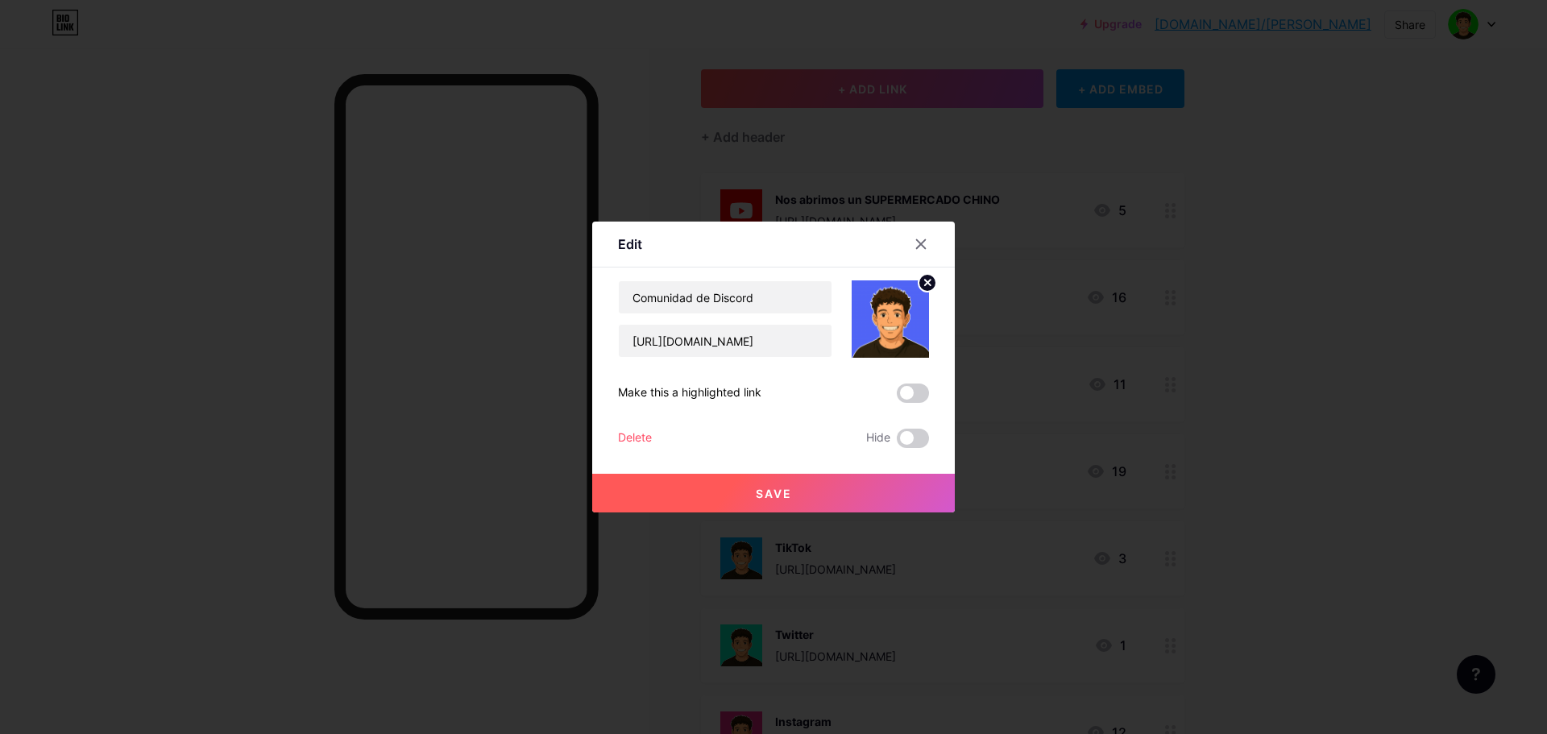
click at [903, 402] on span at bounding box center [913, 393] width 32 height 19
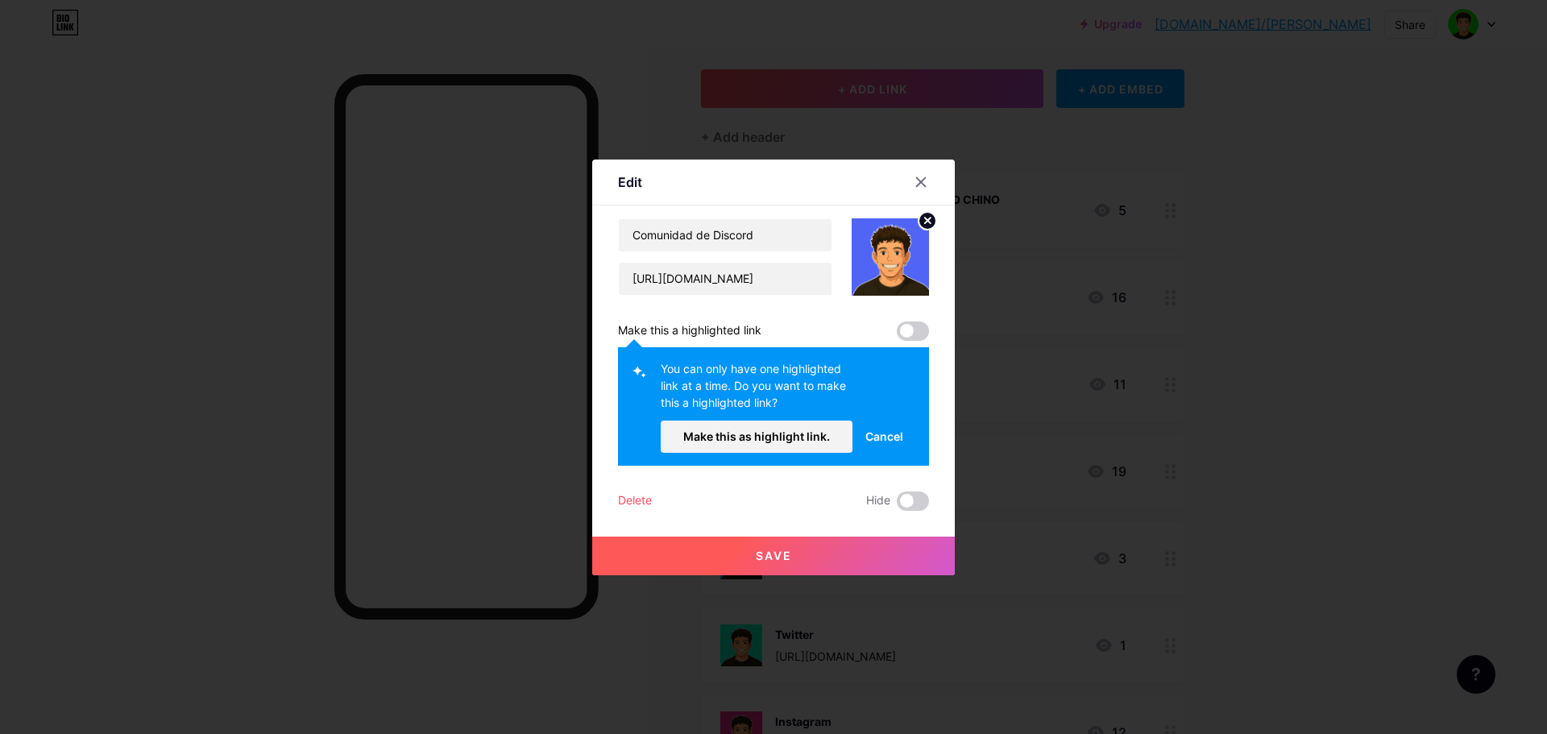
click at [892, 436] on span "Cancel" at bounding box center [885, 436] width 38 height 17
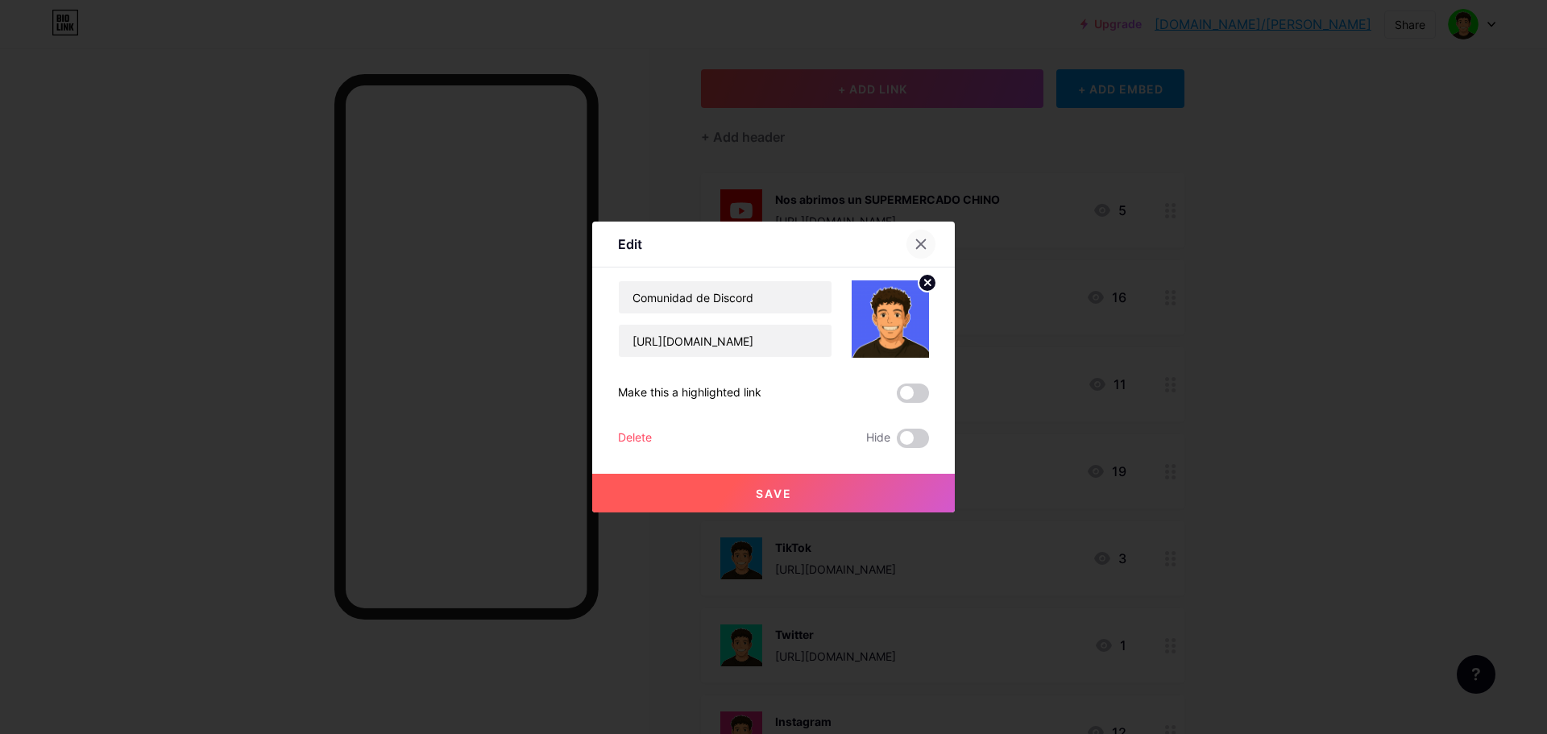
click at [918, 251] on div at bounding box center [921, 244] width 29 height 29
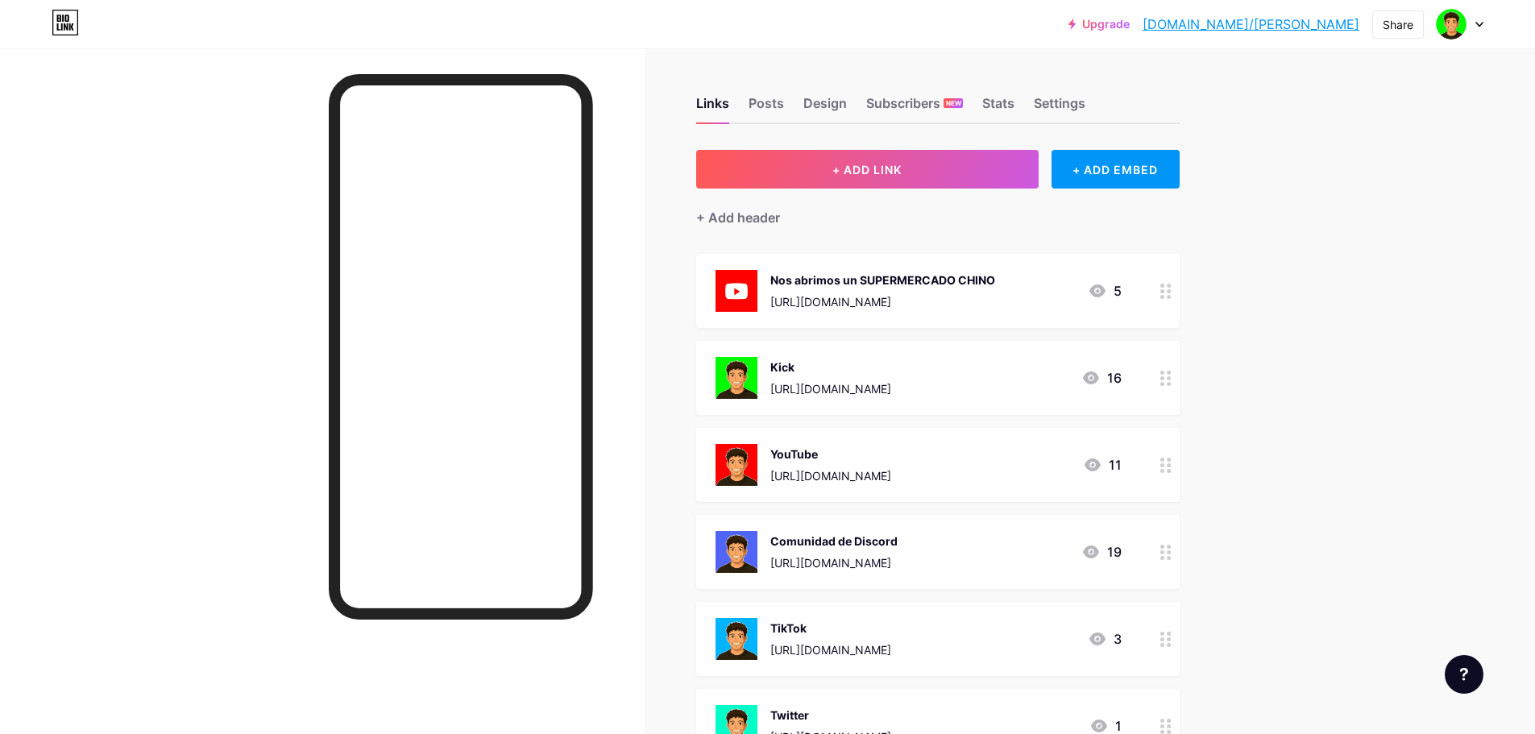
click at [953, 550] on div "Comunidad de Discord [URL][DOMAIN_NAME] 19" at bounding box center [919, 552] width 406 height 42
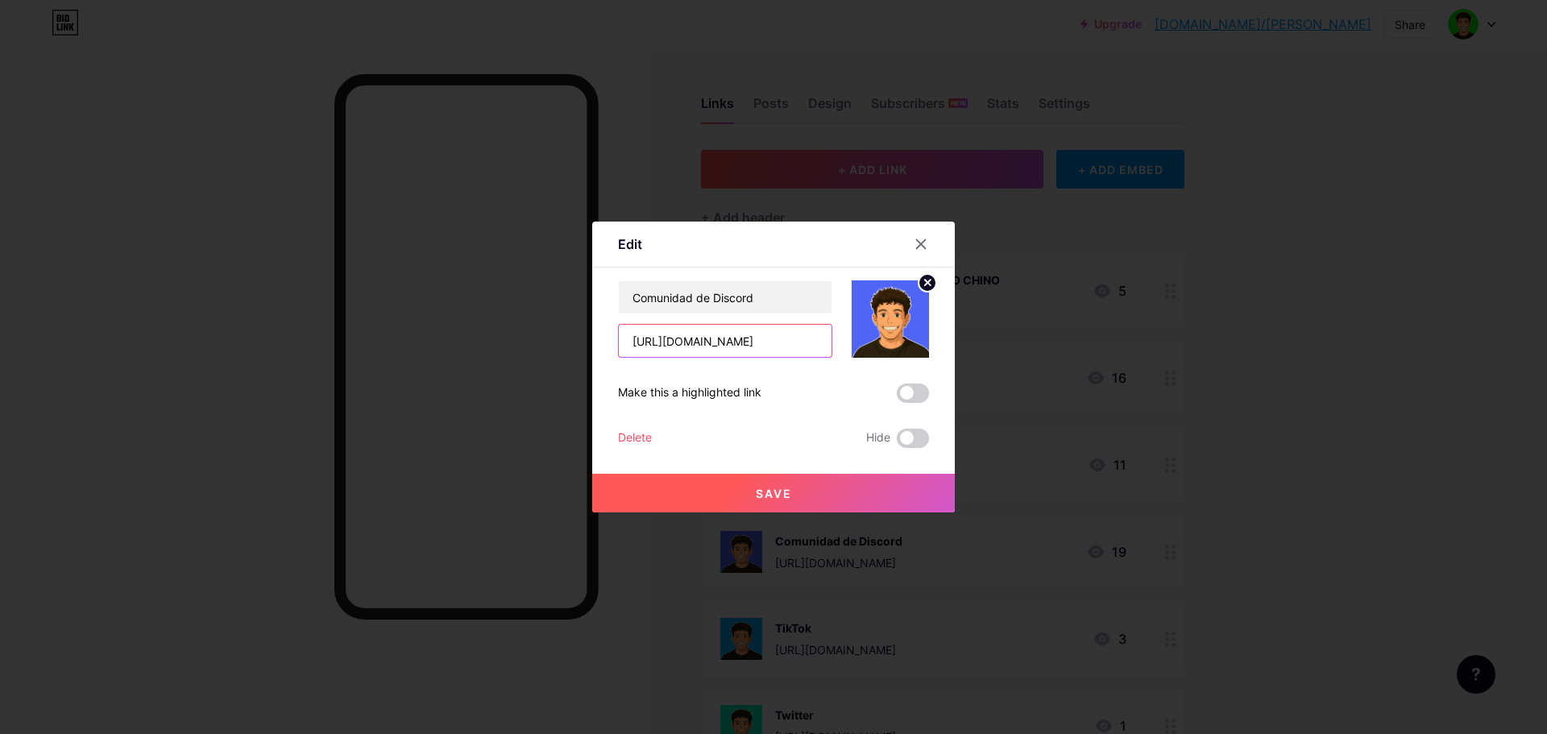
drag, startPoint x: 796, startPoint y: 345, endPoint x: 536, endPoint y: 347, distance: 260.3
click at [536, 347] on div "Edit Content YouTube Play YouTube video without leaving your page. ADD Vimeo Pl…" at bounding box center [773, 367] width 1547 height 734
click at [812, 348] on input "[URL][DOMAIN_NAME]" at bounding box center [725, 341] width 213 height 32
click at [915, 247] on icon at bounding box center [921, 244] width 13 height 13
